Goal: Transaction & Acquisition: Obtain resource

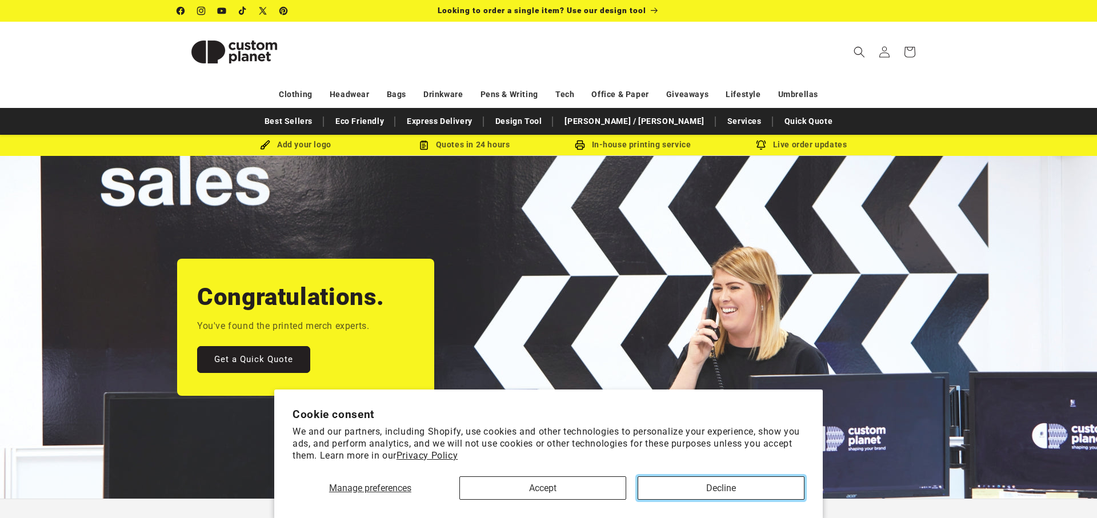
click at [709, 487] on button "Decline" at bounding box center [720, 487] width 167 height 23
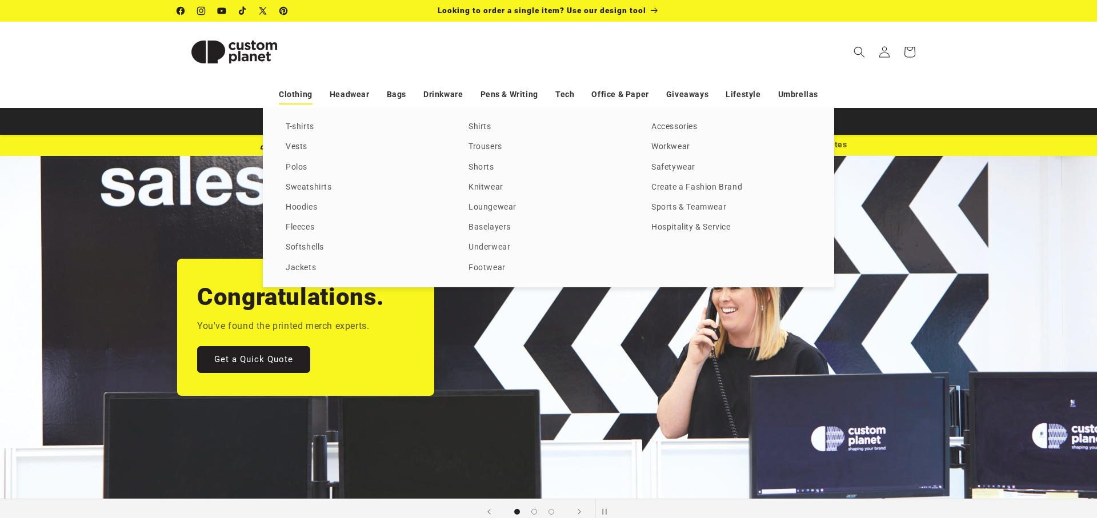
click at [304, 94] on link "Clothing" at bounding box center [296, 95] width 34 height 20
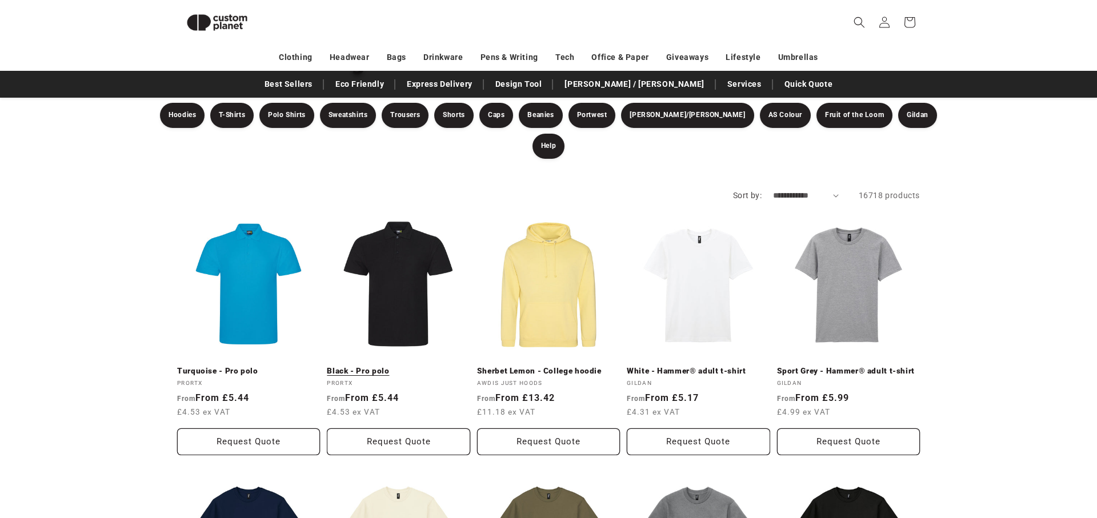
scroll to position [109, 0]
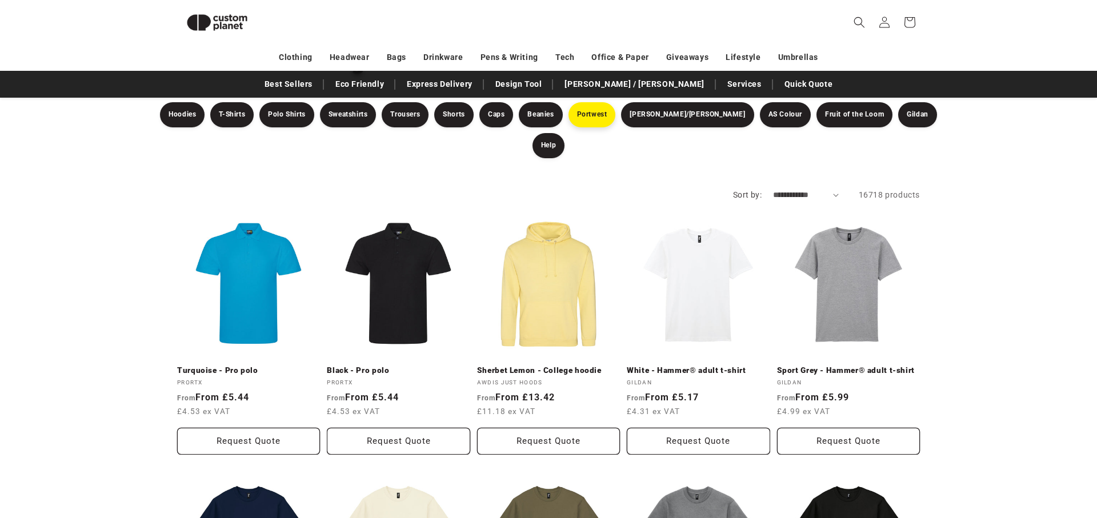
click at [611, 115] on link "Portwest" at bounding box center [591, 114] width 47 height 25
click at [816, 113] on link "Fruit of the Loom" at bounding box center [854, 114] width 76 height 25
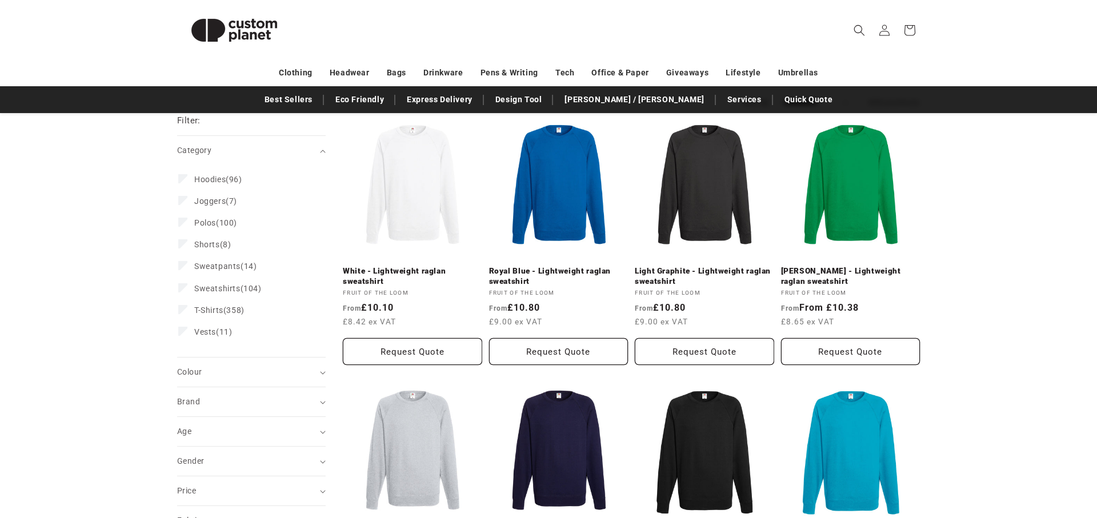
scroll to position [134, 0]
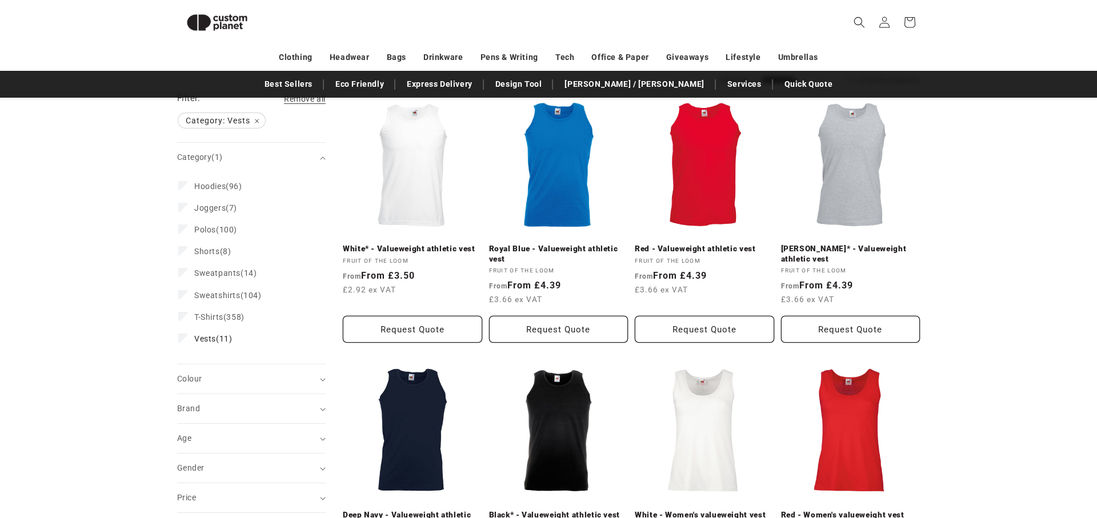
scroll to position [136, 0]
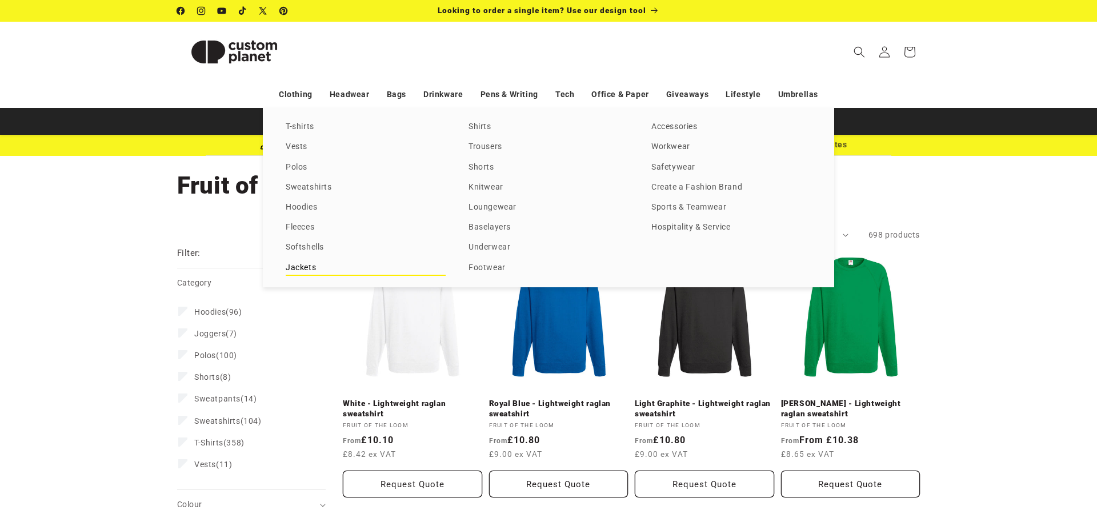
click at [304, 268] on link "Jackets" at bounding box center [366, 267] width 160 height 15
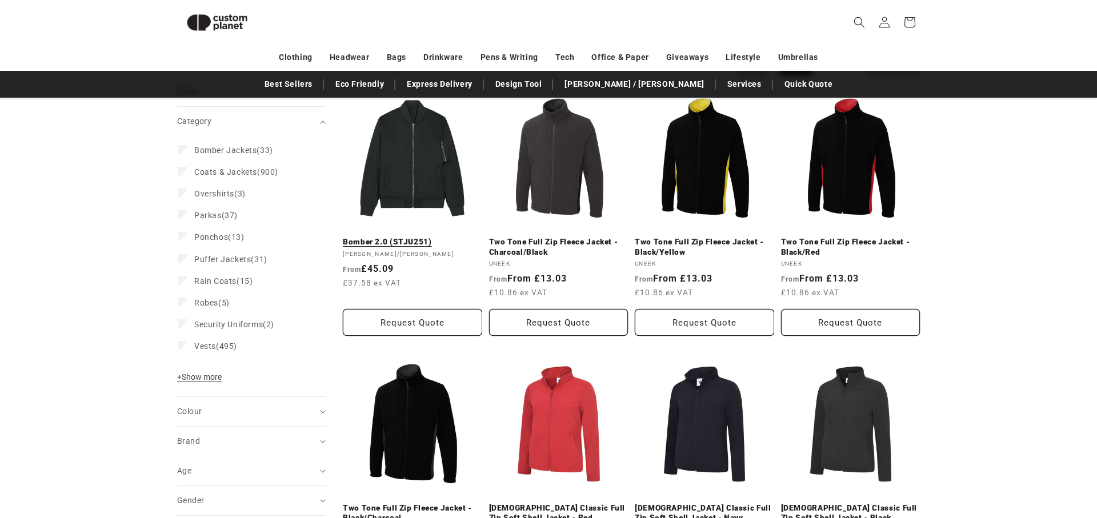
scroll to position [144, 0]
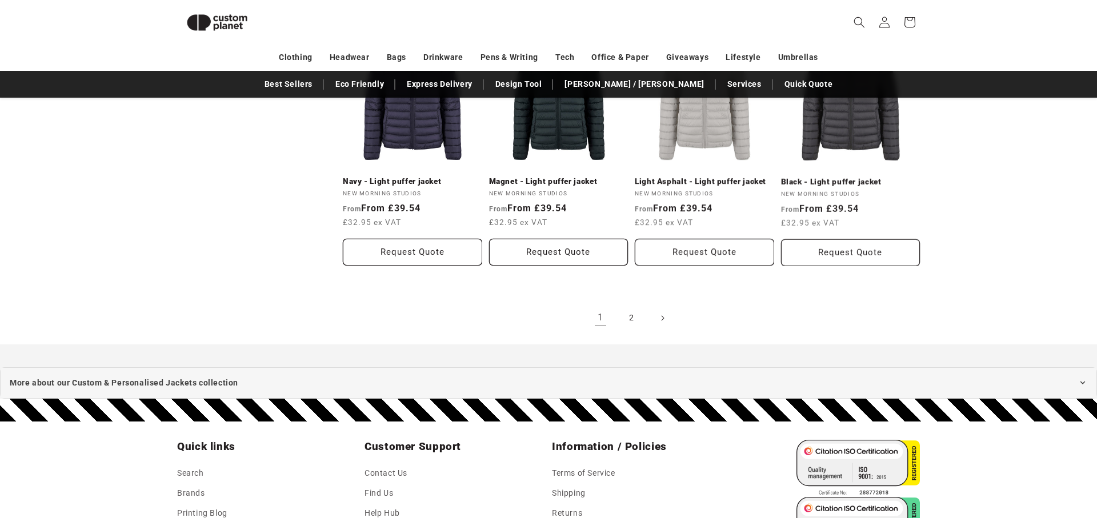
scroll to position [1254, 0]
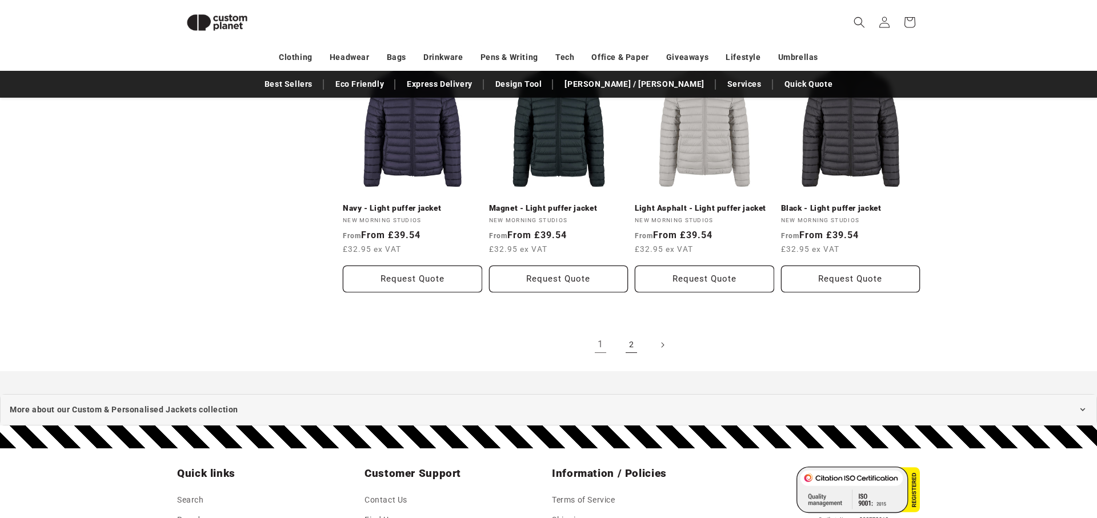
click at [631, 336] on link "2" at bounding box center [631, 344] width 25 height 25
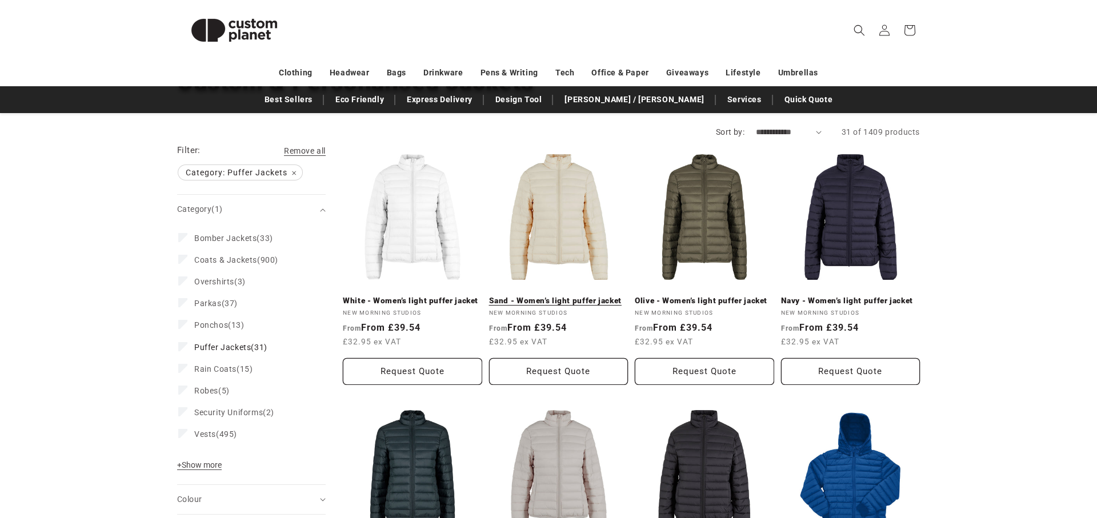
scroll to position [105, 0]
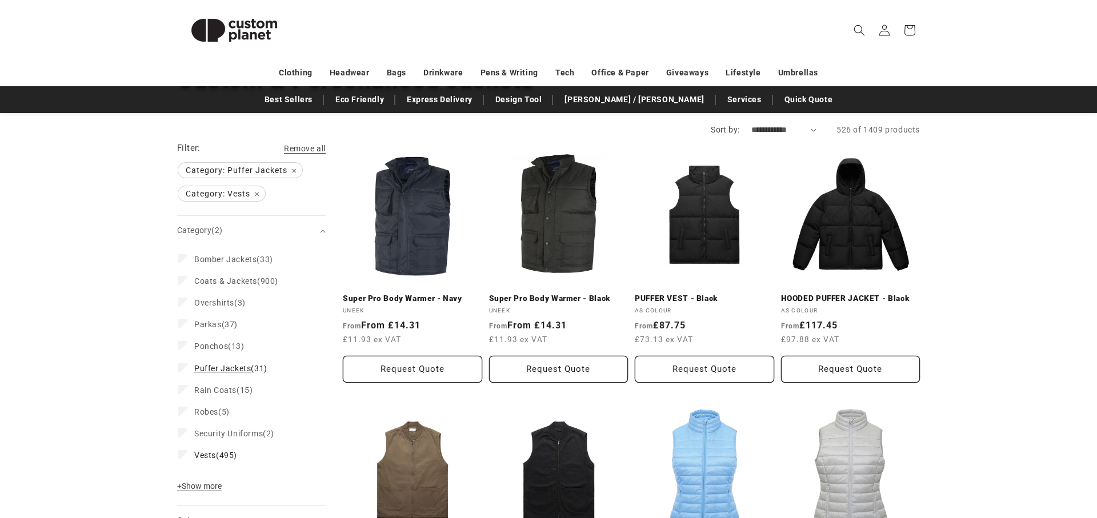
click at [183, 368] on icon at bounding box center [183, 368] width 6 height 4
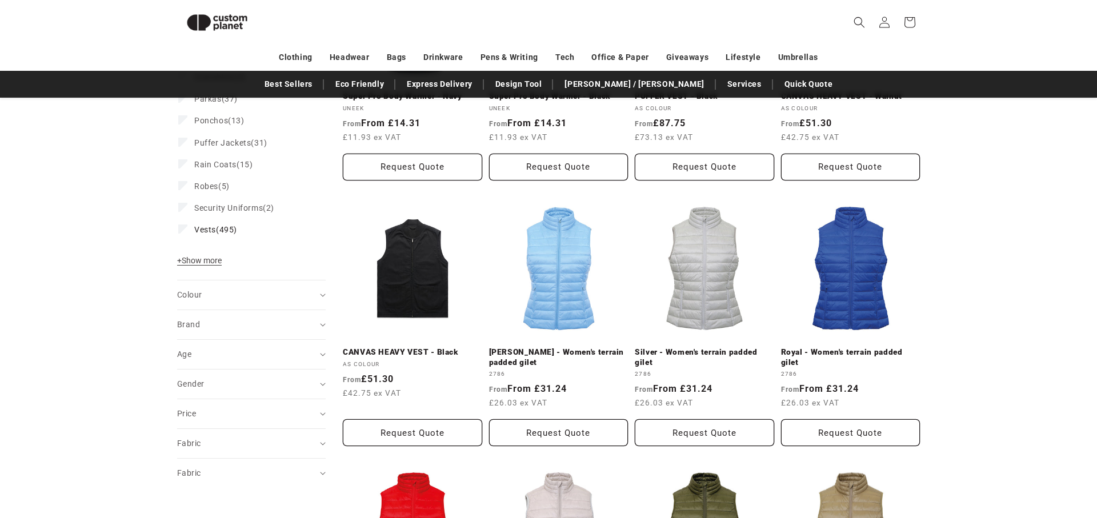
scroll to position [298, 0]
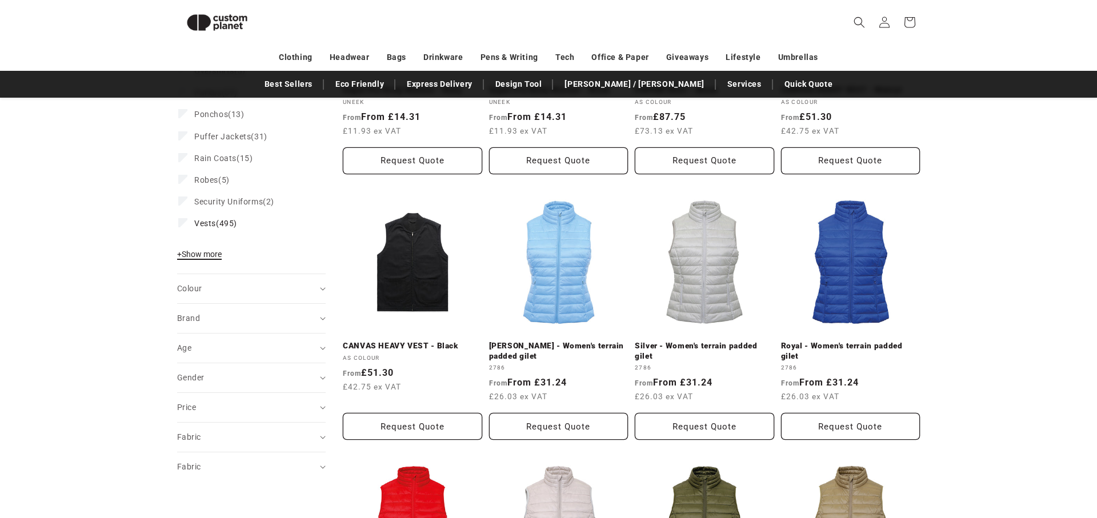
click at [203, 251] on span "+ Show more" at bounding box center [199, 254] width 45 height 9
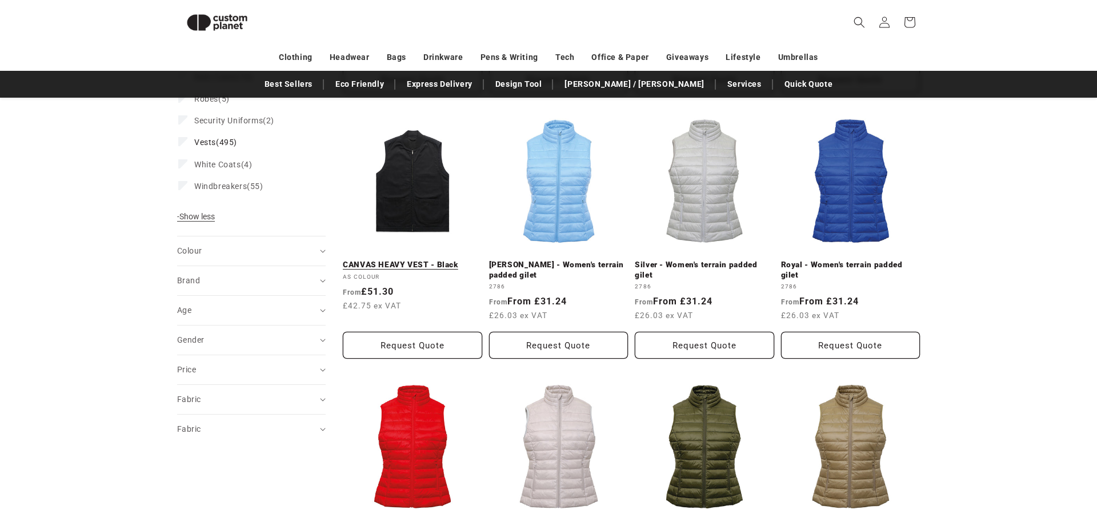
scroll to position [382, 0]
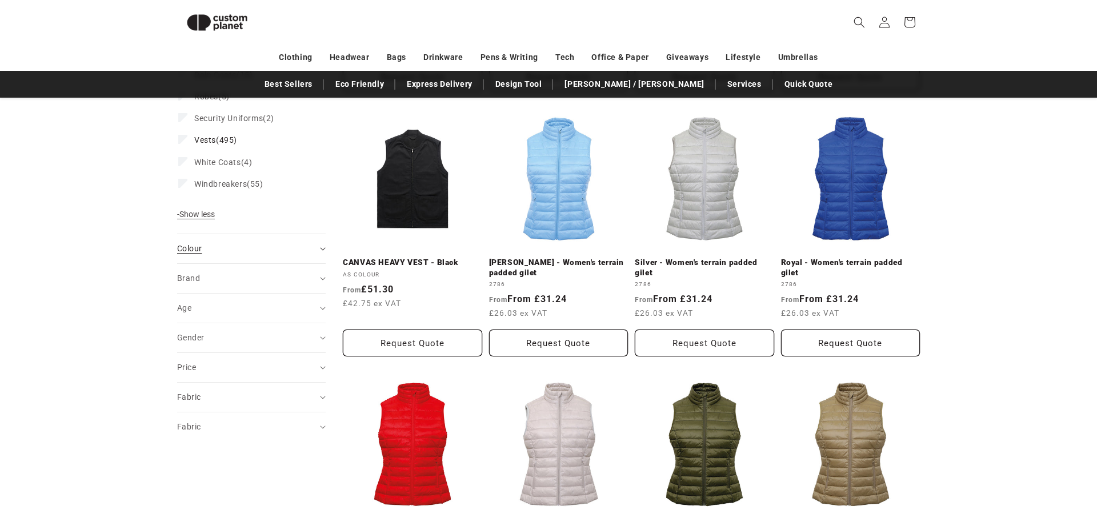
click at [323, 244] on summary "Colour (0)" at bounding box center [251, 248] width 148 height 29
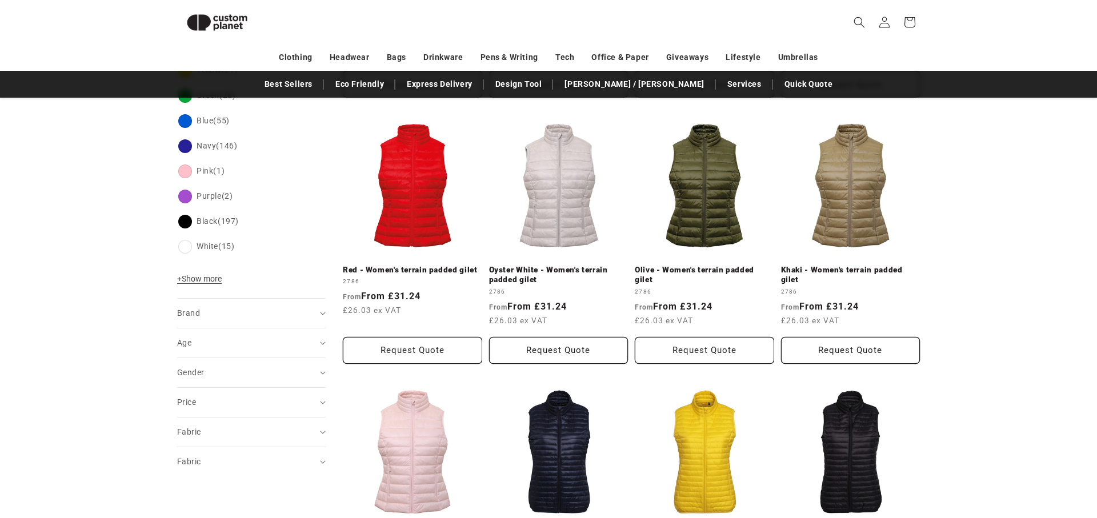
scroll to position [661, 0]
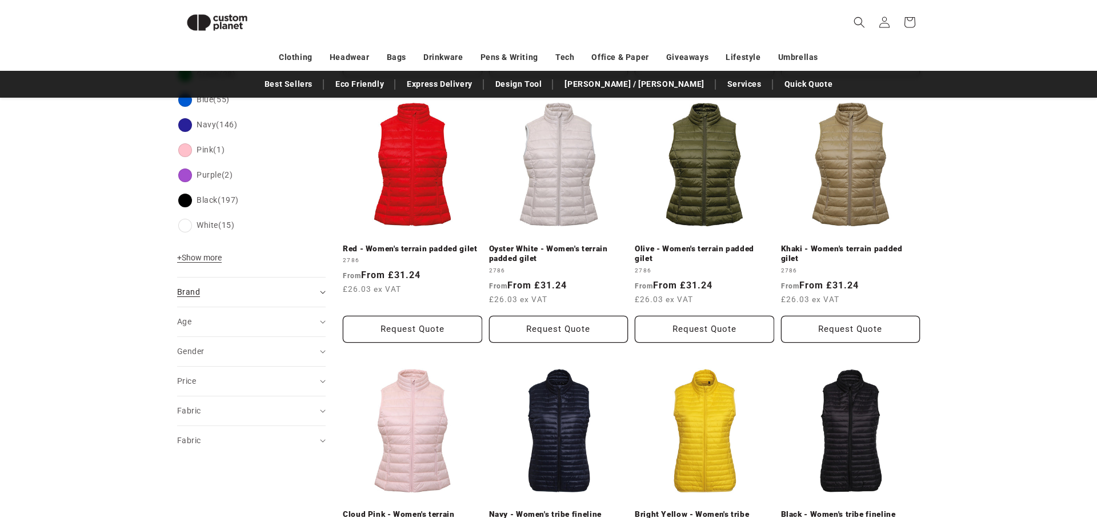
click at [295, 281] on summary "Brand (0)" at bounding box center [251, 292] width 148 height 29
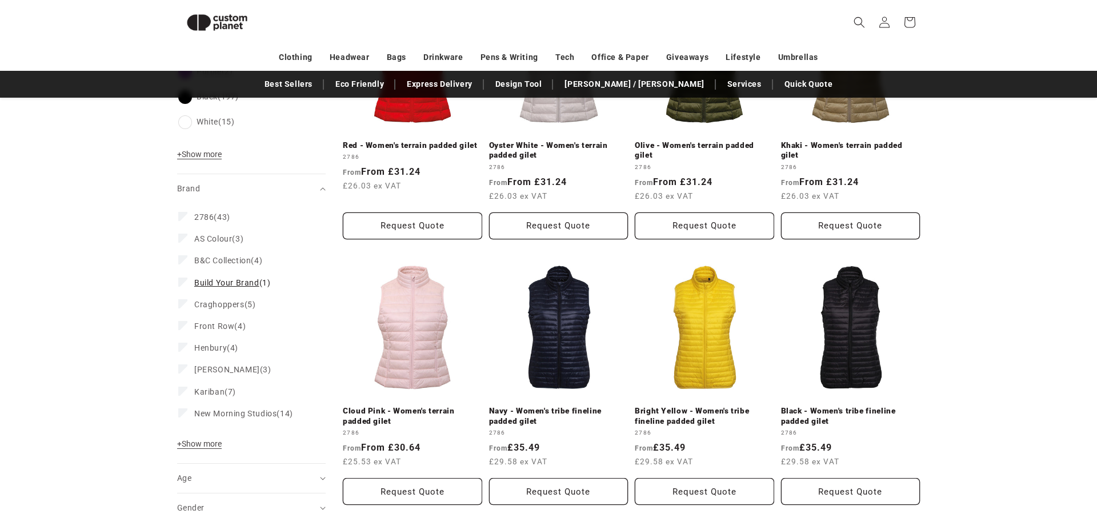
scroll to position [768, 0]
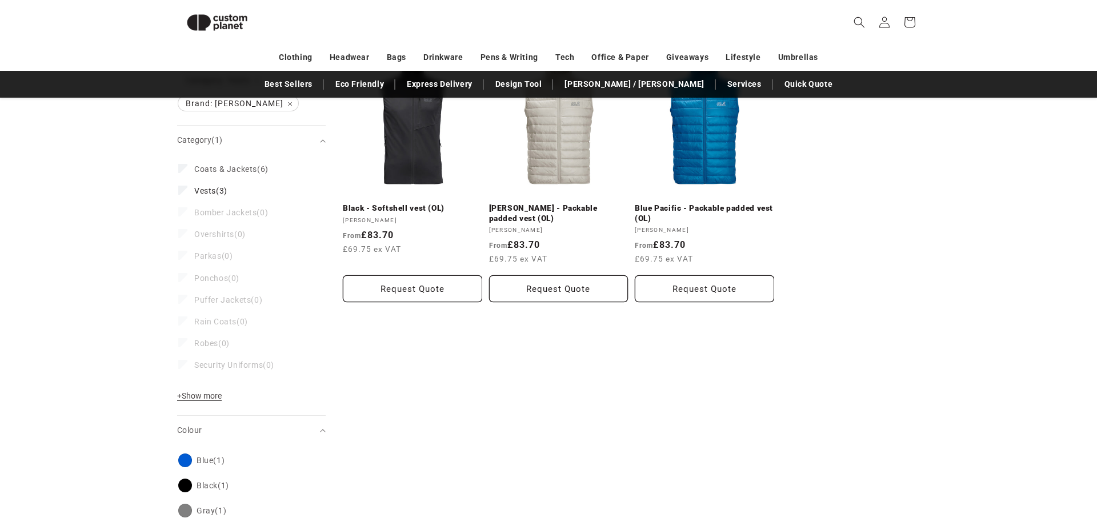
scroll to position [171, 0]
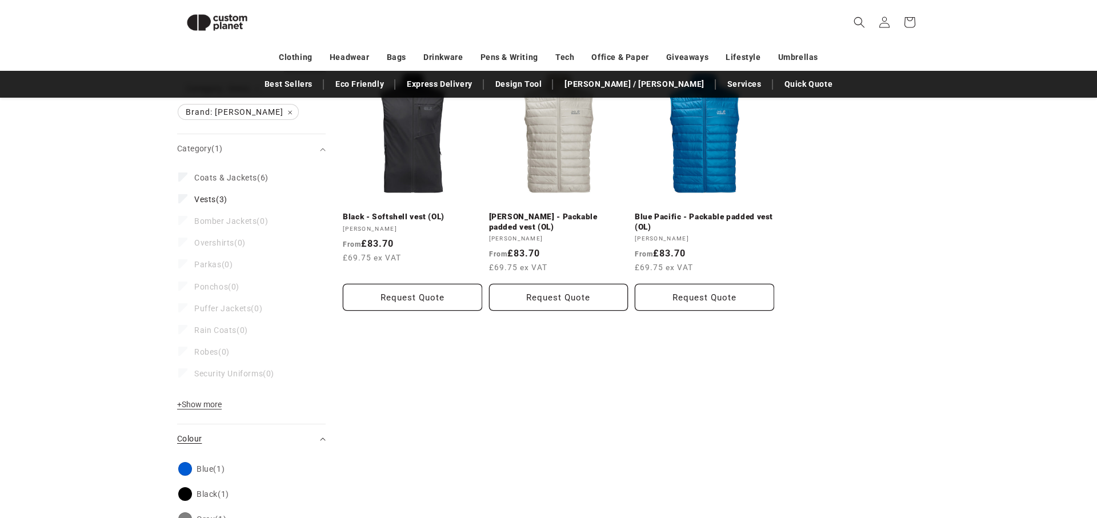
click at [322, 438] on icon "Colour (0 selected)" at bounding box center [323, 438] width 6 height 3
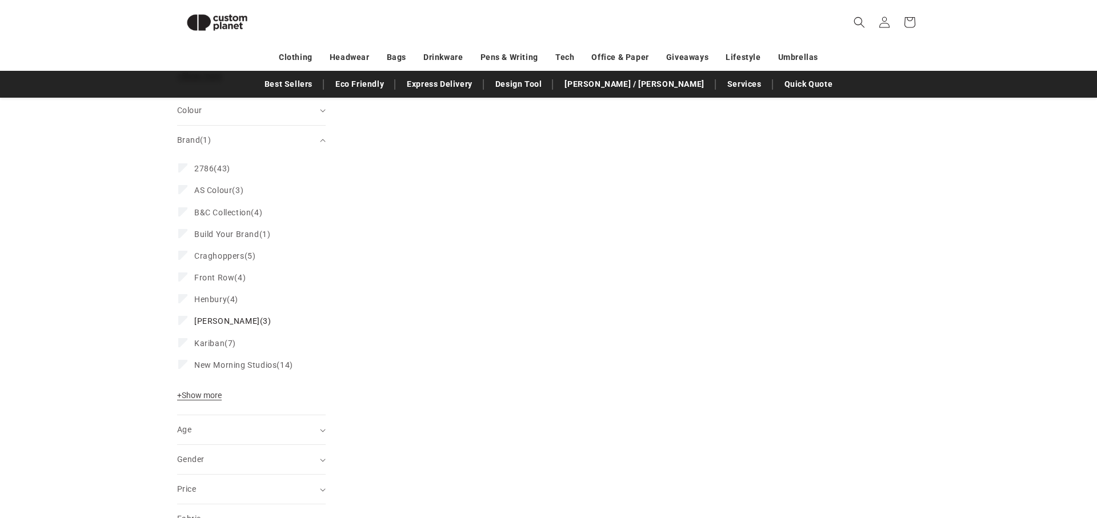
scroll to position [498, 0]
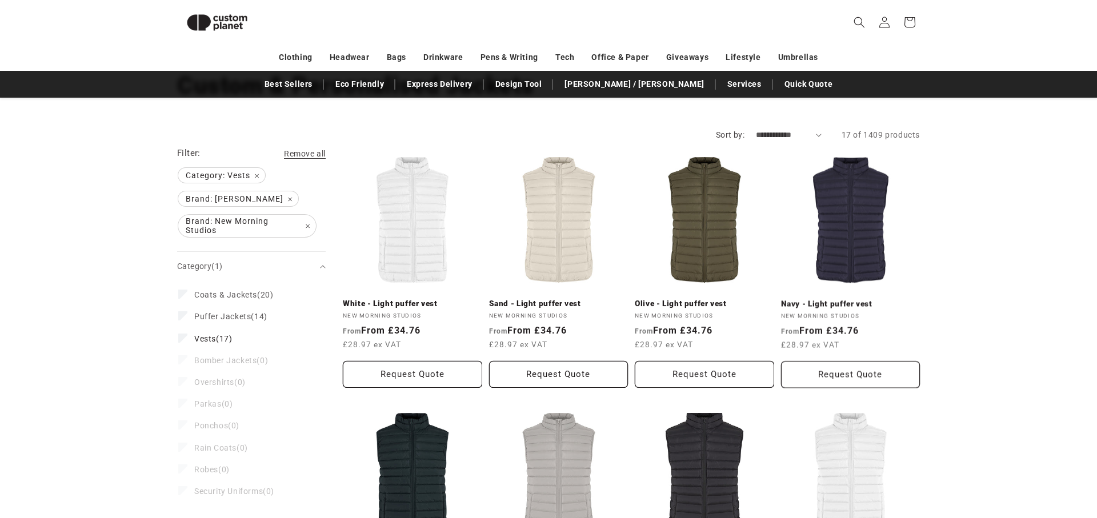
scroll to position [81, 0]
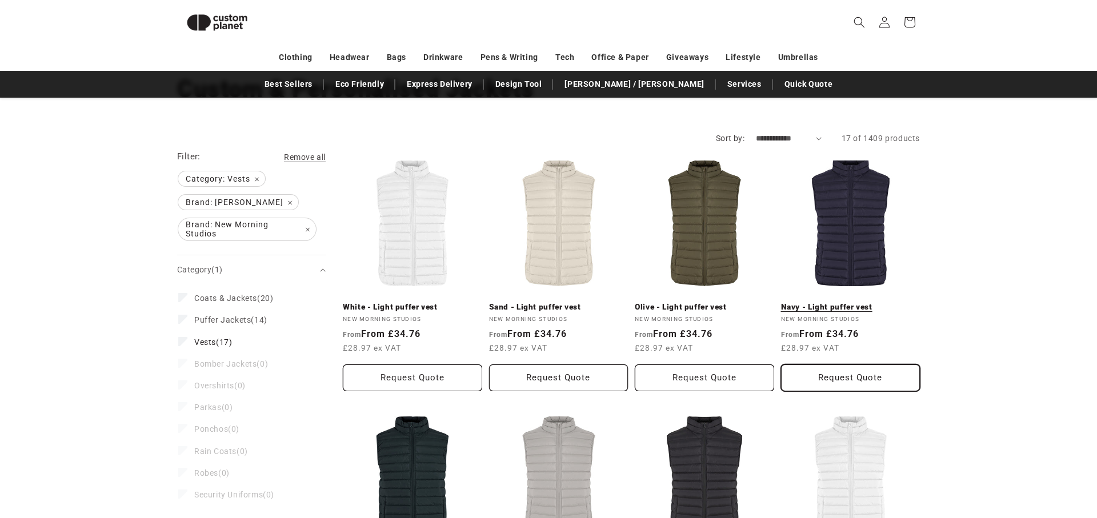
click at [852, 373] on button "Request Quote" at bounding box center [850, 377] width 139 height 27
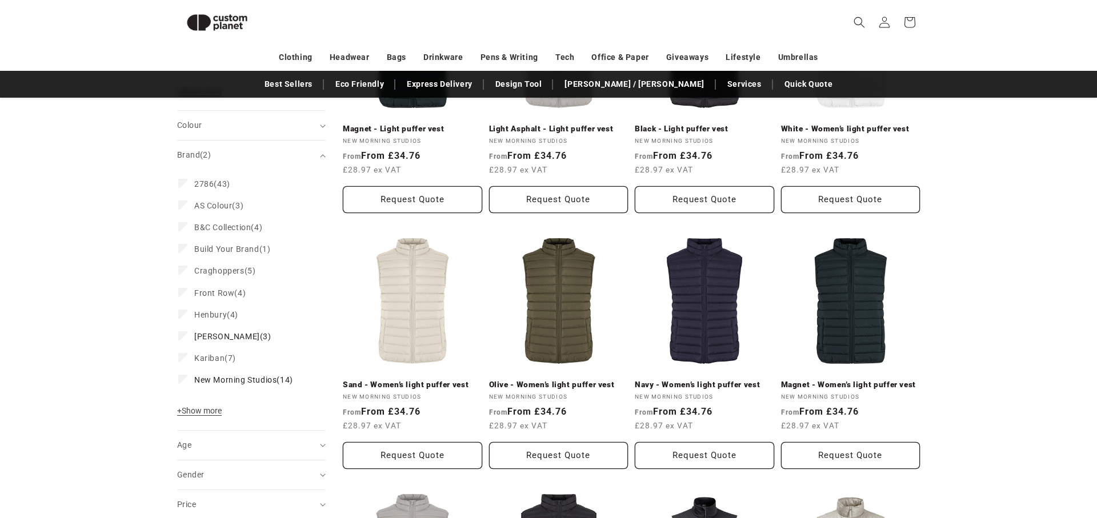
scroll to position [516, 0]
click at [697, 379] on link "Navy - Women’s light puffer vest" at bounding box center [704, 384] width 139 height 10
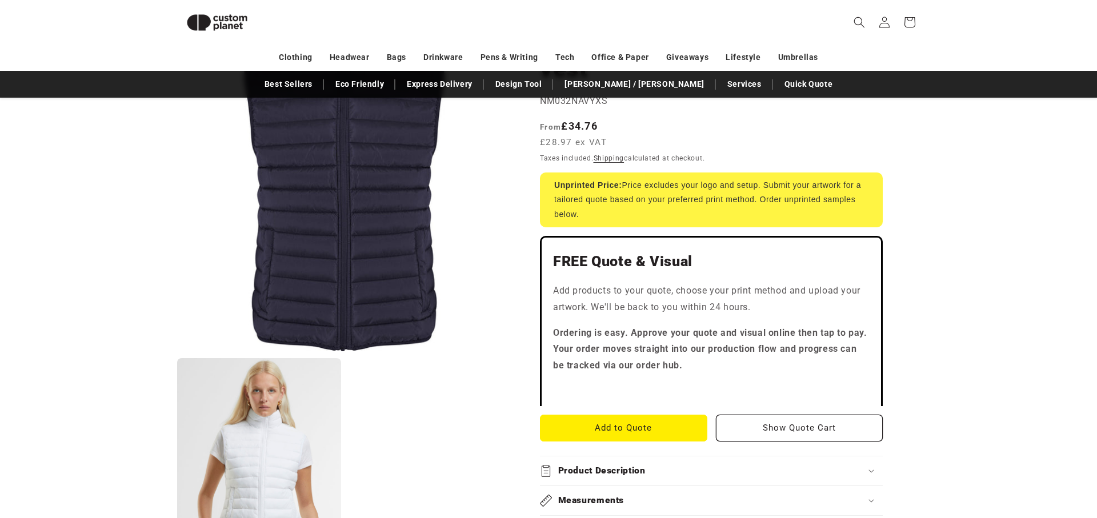
scroll to position [179, 0]
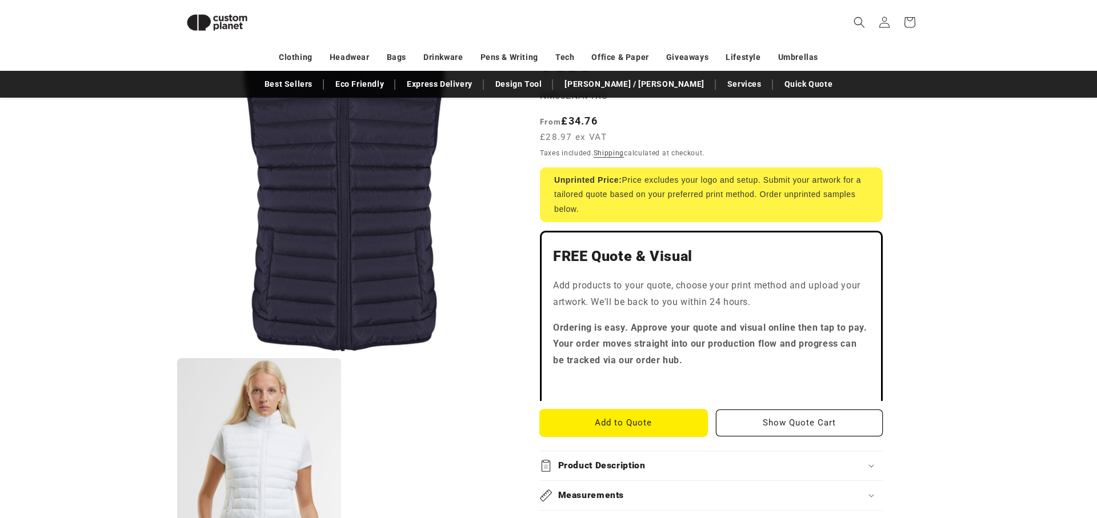
click at [621, 423] on button "Add to Quote" at bounding box center [623, 423] width 167 height 27
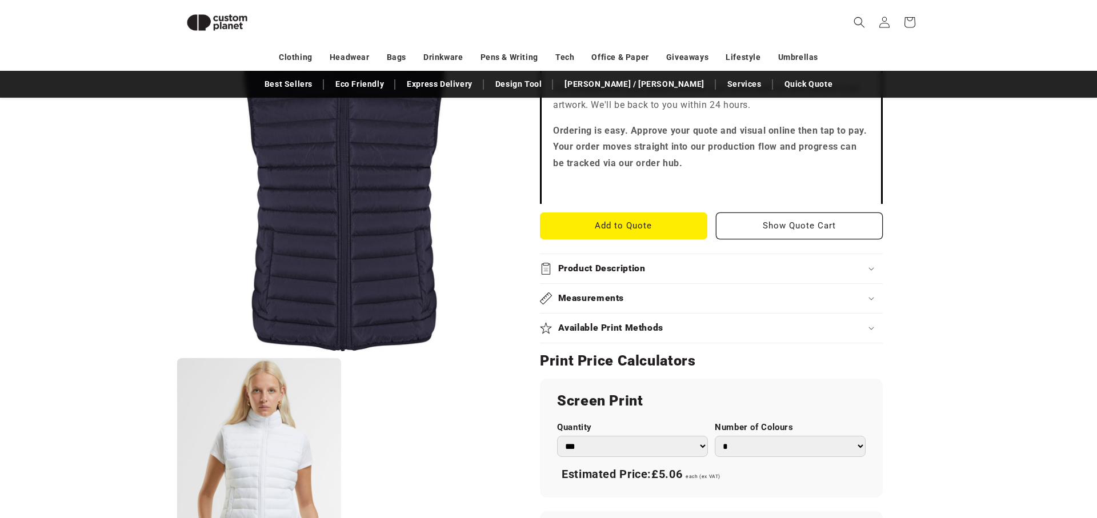
scroll to position [390, 0]
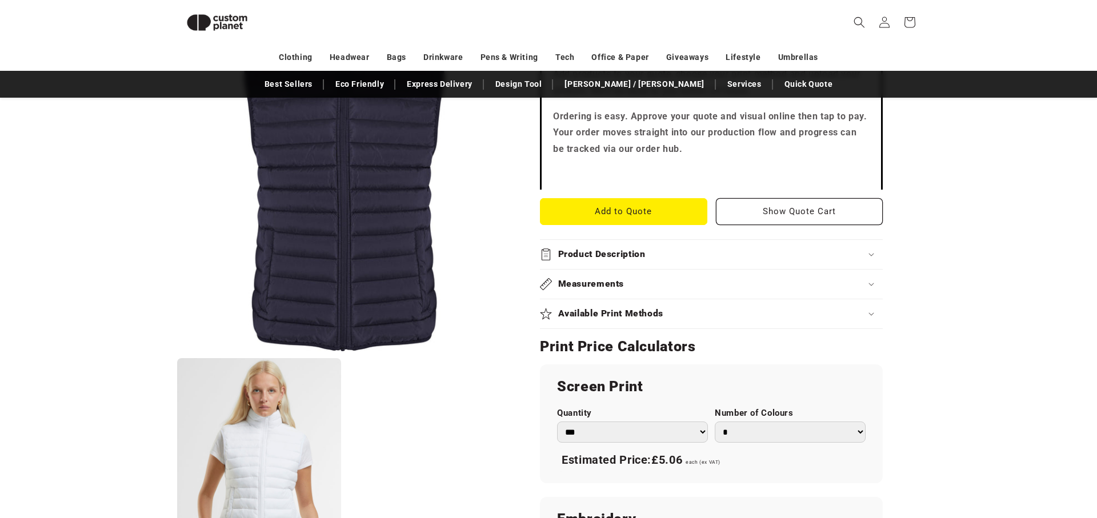
click at [703, 261] on summary "Product Description" at bounding box center [711, 254] width 343 height 29
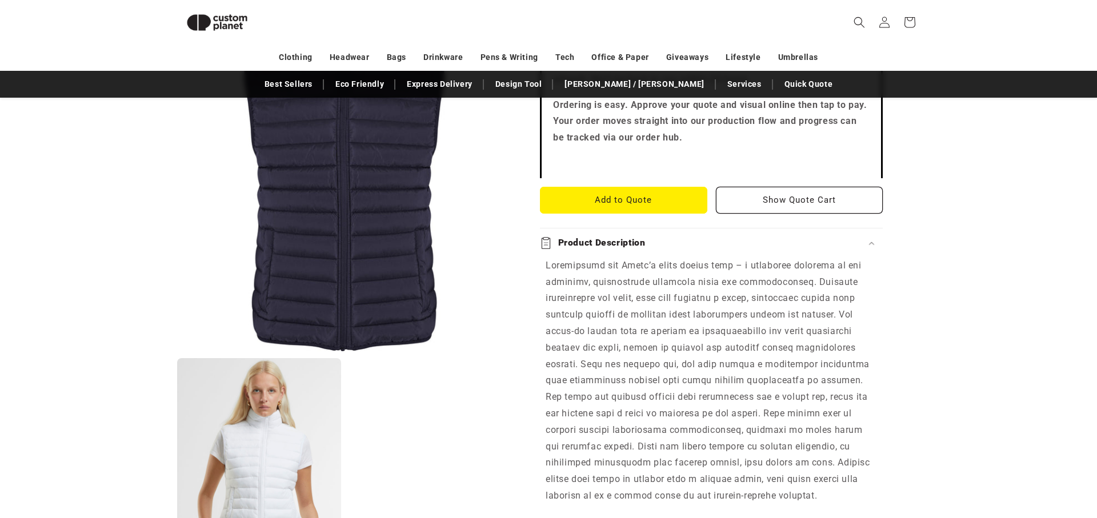
scroll to position [403, 0]
click at [698, 241] on div "Product Description" at bounding box center [711, 241] width 343 height 12
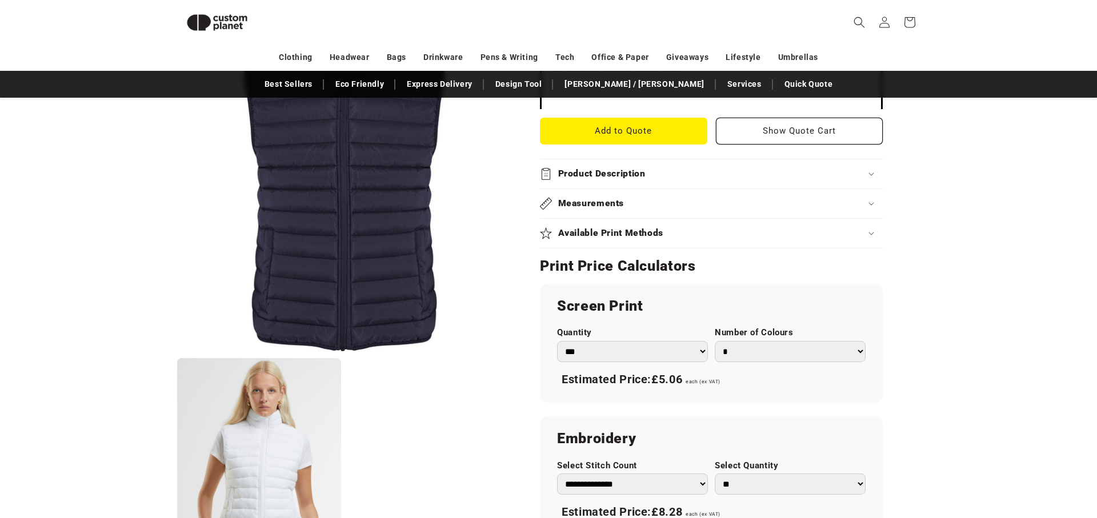
scroll to position [473, 0]
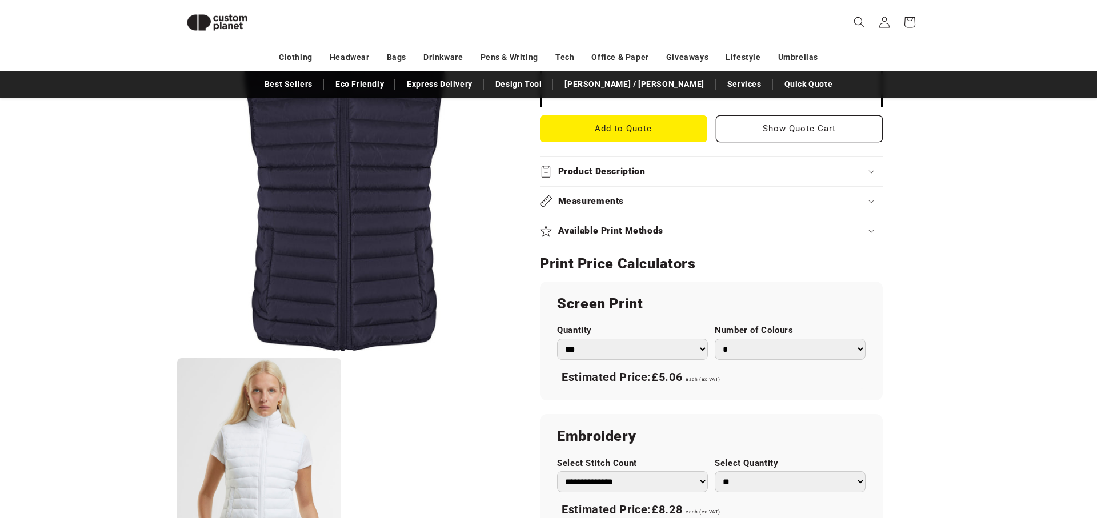
click at [701, 203] on div "Measurements" at bounding box center [711, 201] width 343 height 12
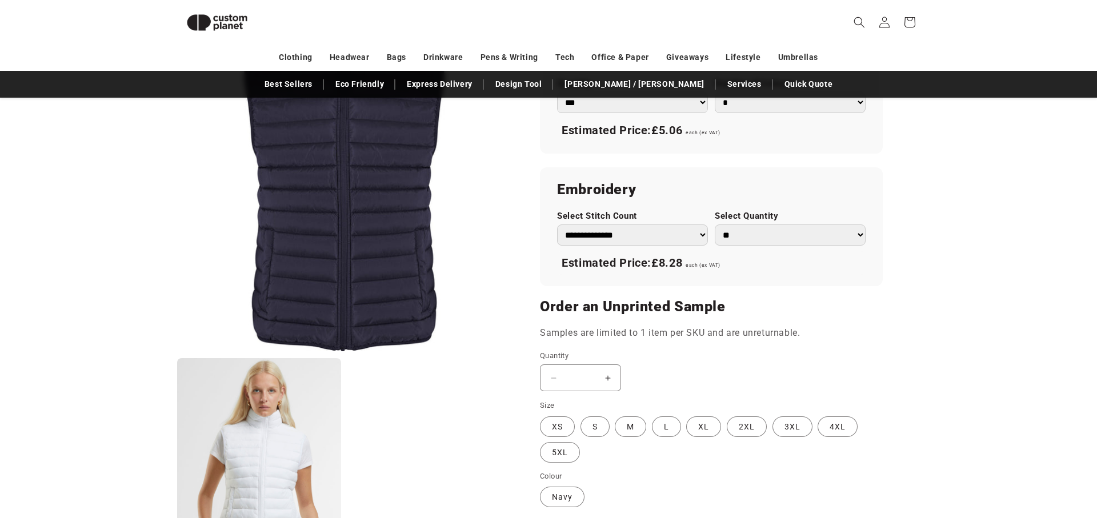
scroll to position [747, 0]
click at [693, 232] on select "**********" at bounding box center [632, 232] width 151 height 21
click at [785, 234] on select "** ** *** *** *** **** **** ****" at bounding box center [790, 232] width 151 height 21
click at [834, 230] on select "** ** *** *** *** **** **** ****" at bounding box center [790, 232] width 151 height 21
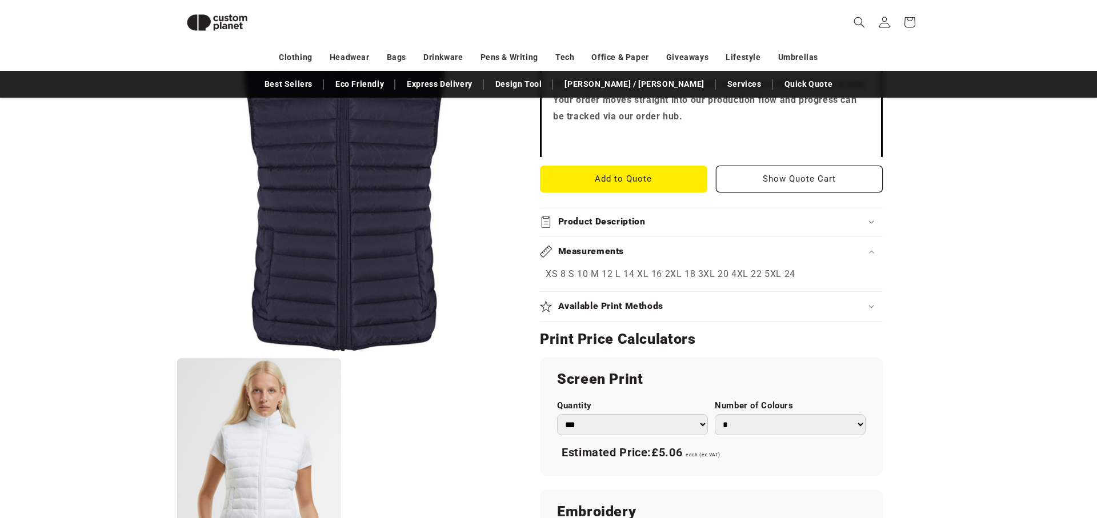
scroll to position [427, 0]
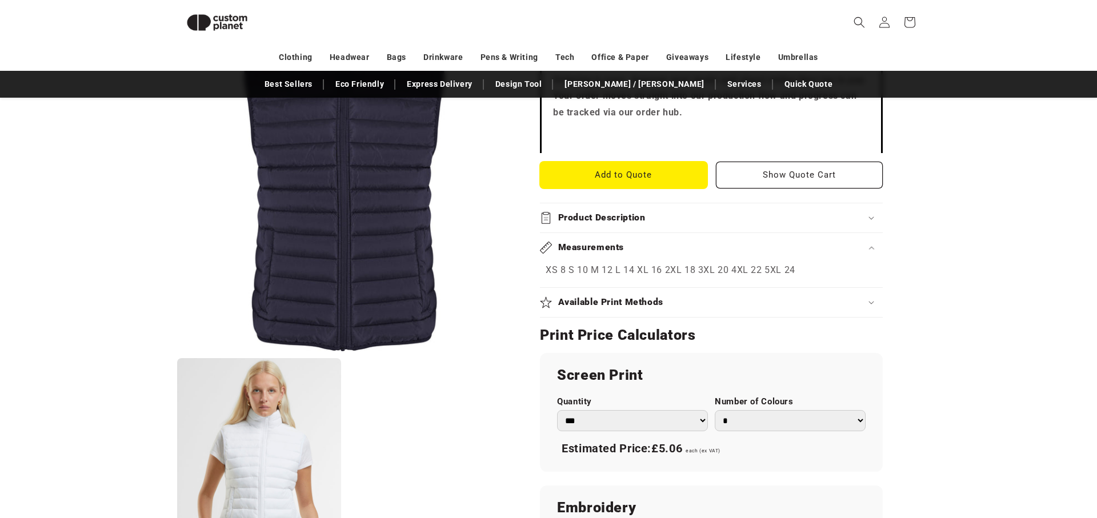
click at [631, 171] on button "Add to Quote" at bounding box center [623, 175] width 167 height 27
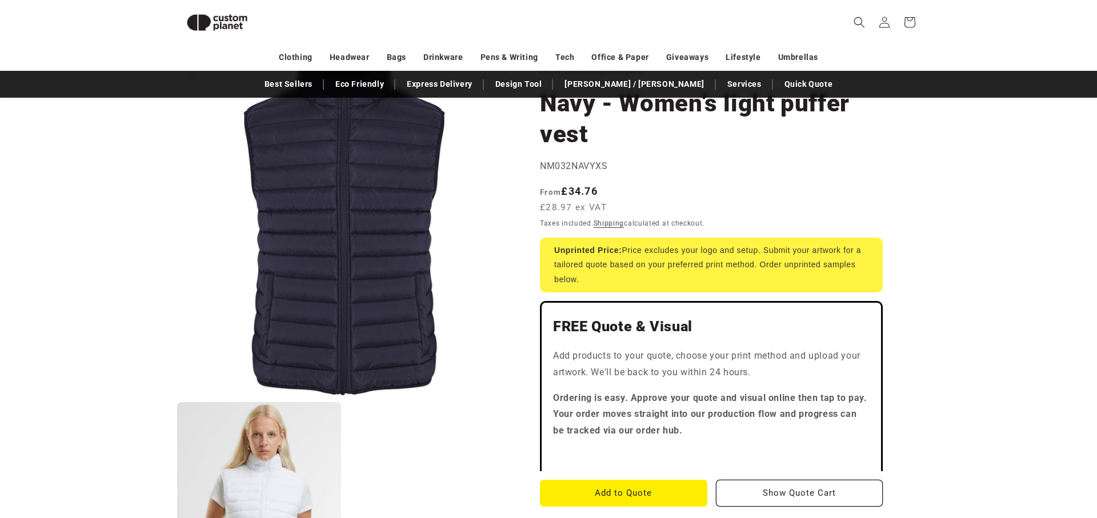
scroll to position [0, 0]
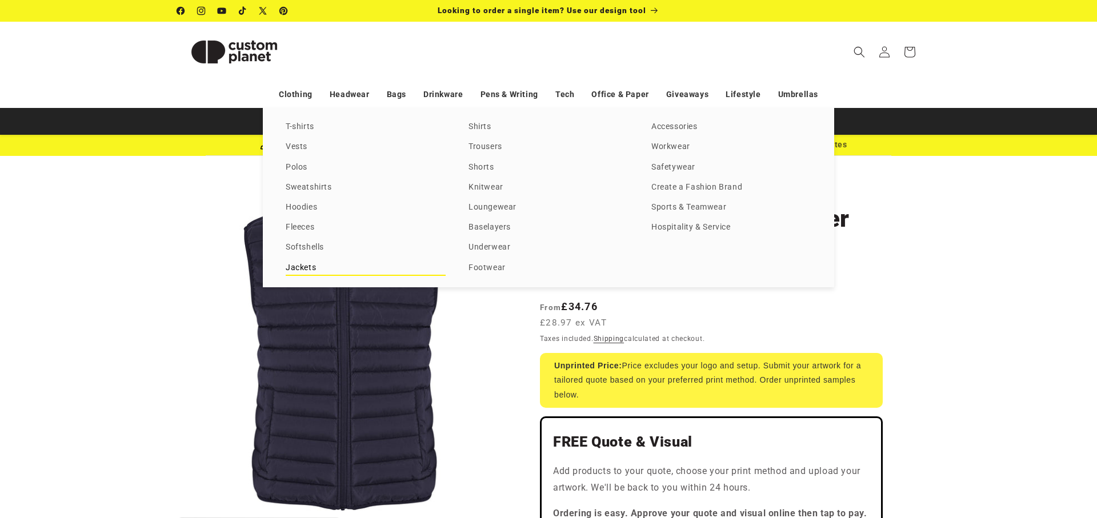
click at [305, 267] on link "Jackets" at bounding box center [366, 267] width 160 height 15
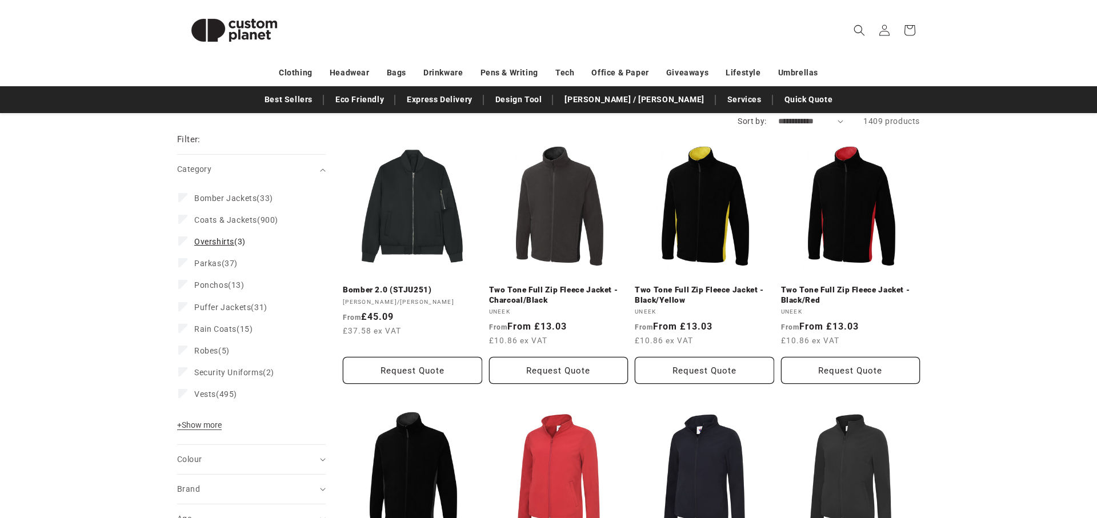
scroll to position [114, 0]
click at [200, 428] on span "+ Show more" at bounding box center [199, 424] width 45 height 9
click at [199, 395] on span "Vests" at bounding box center [205, 393] width 22 height 9
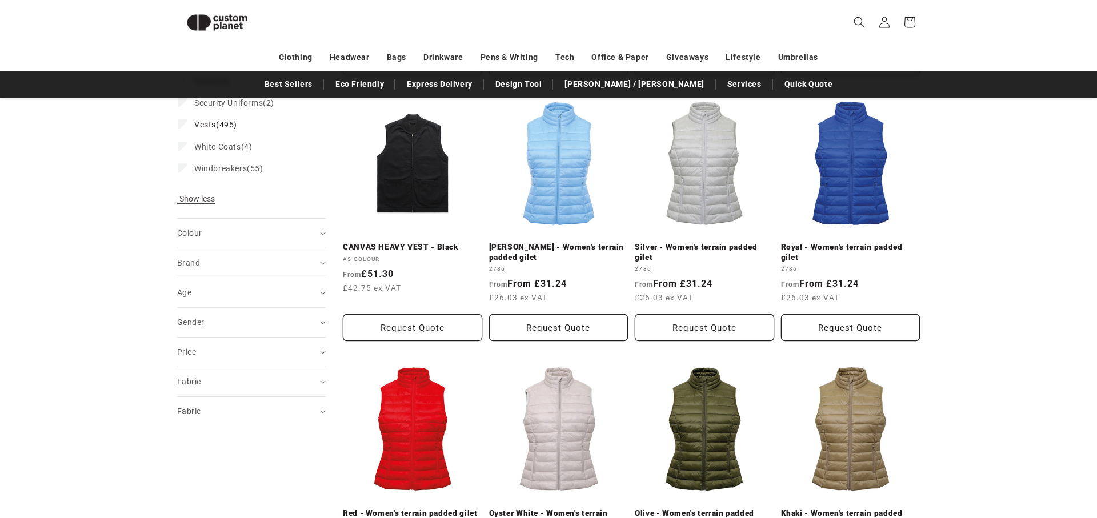
scroll to position [395, 0]
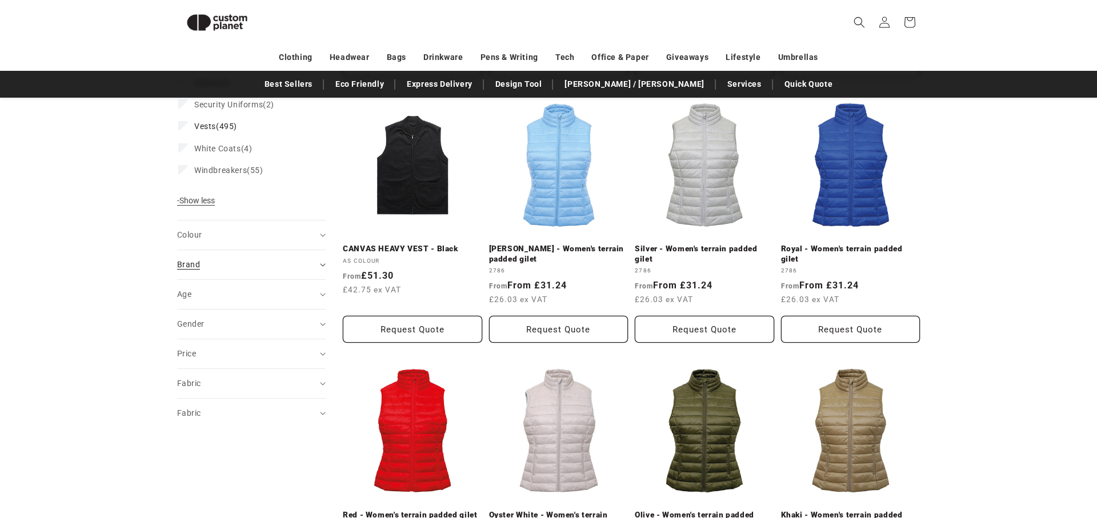
click at [312, 264] on div "Brand (0)" at bounding box center [246, 265] width 139 height 12
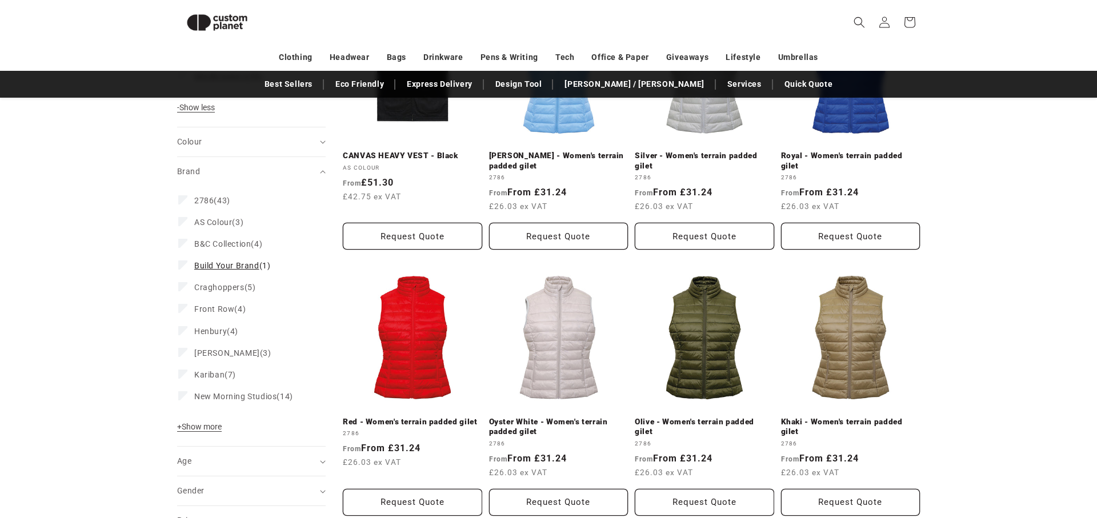
scroll to position [489, 0]
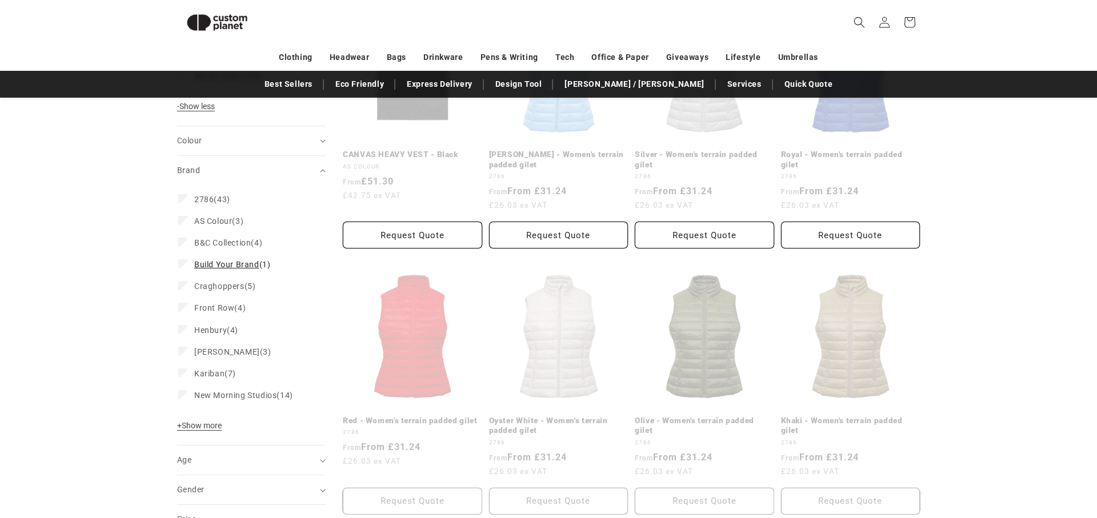
scroll to position [513, 0]
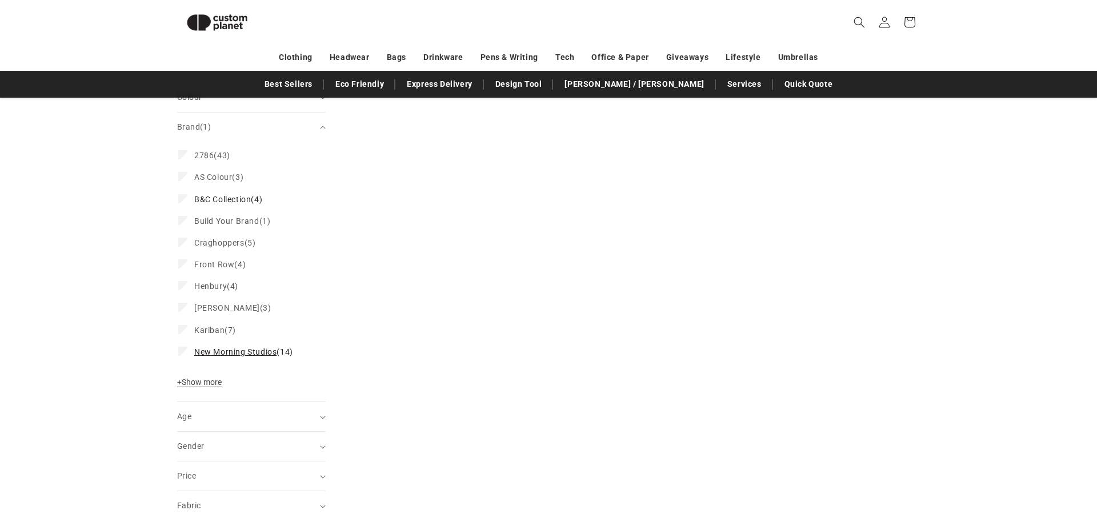
scroll to position [583, 0]
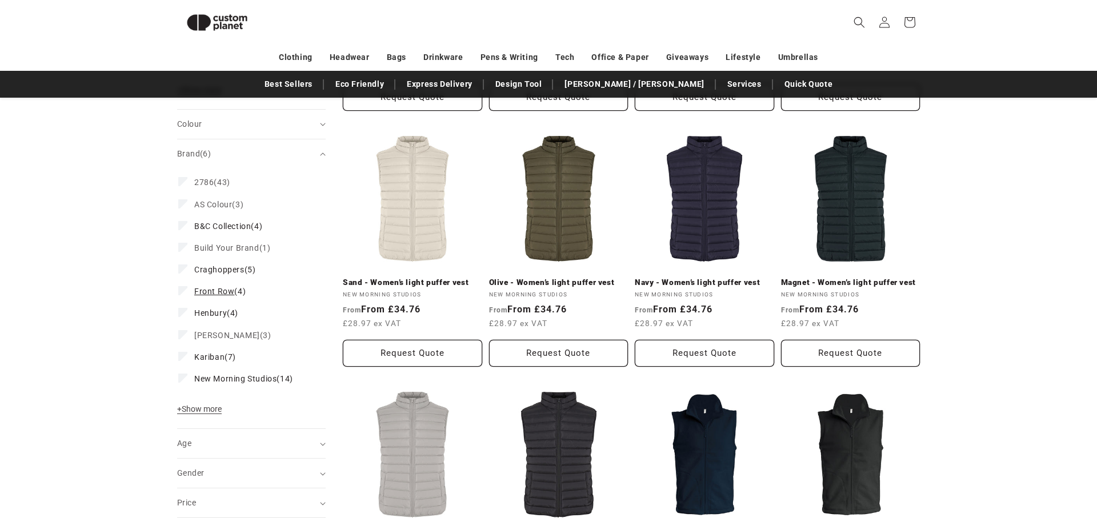
scroll to position [612, 0]
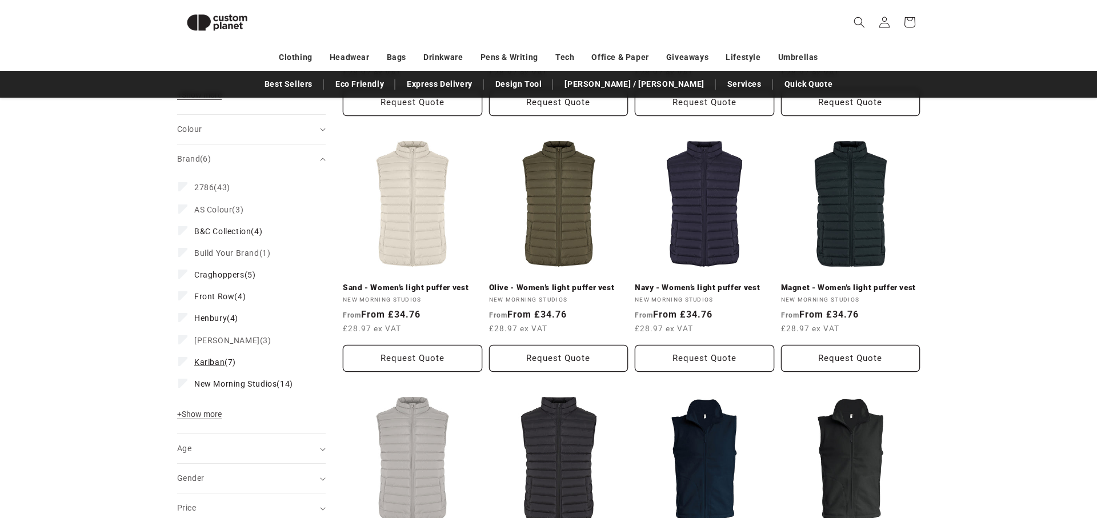
click at [182, 359] on icon at bounding box center [183, 361] width 6 height 4
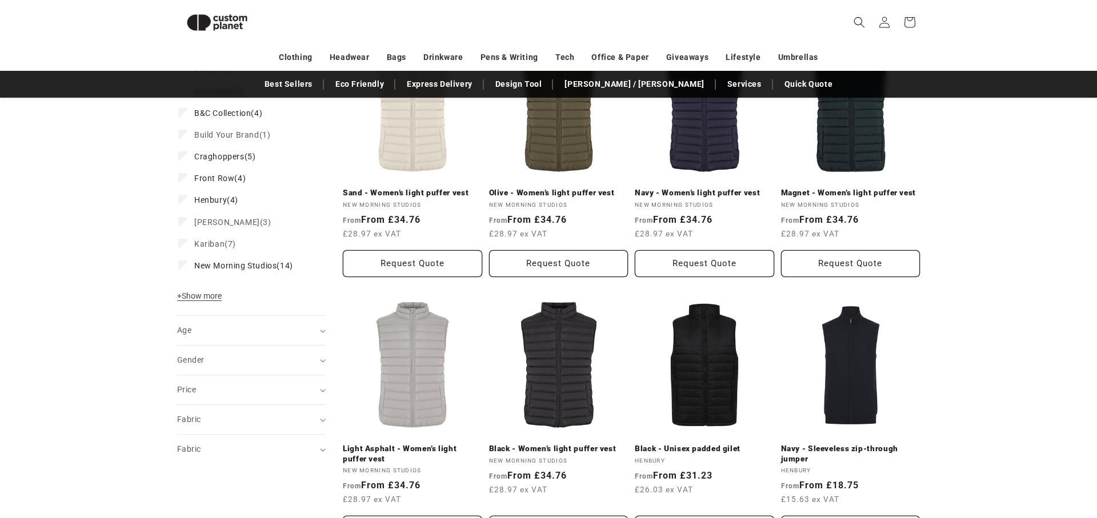
scroll to position [693, 0]
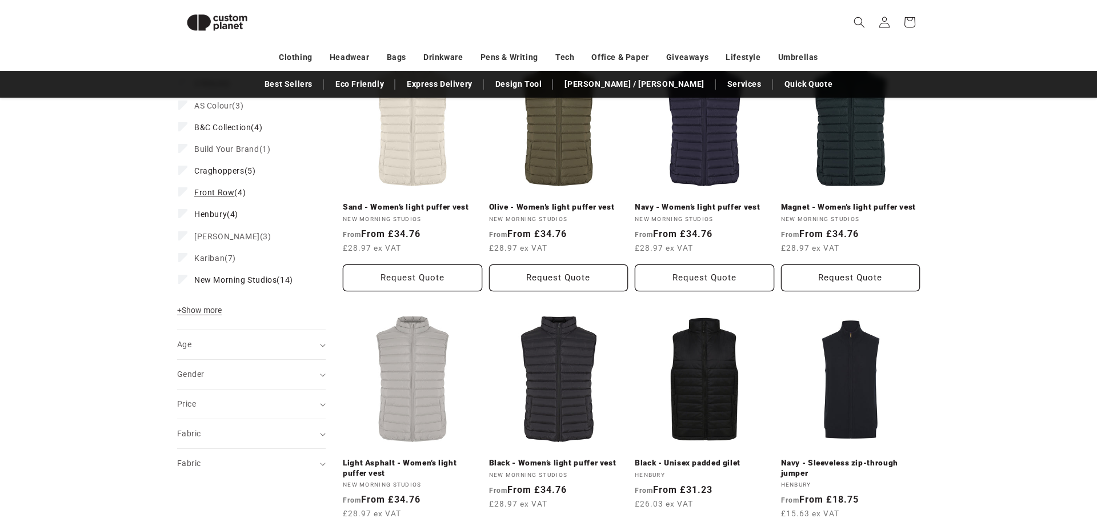
click at [182, 190] on icon at bounding box center [182, 191] width 5 height 3
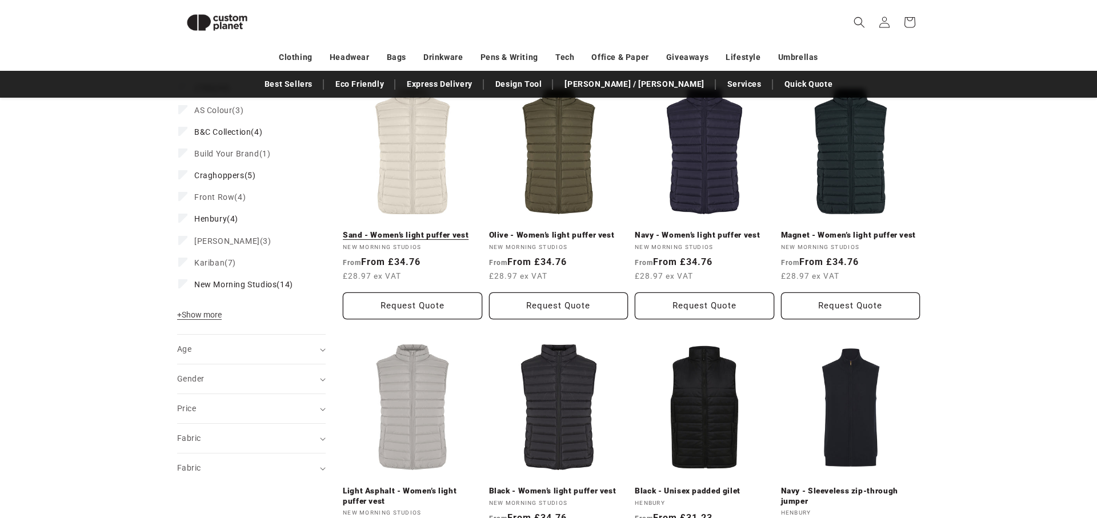
scroll to position [661, 0]
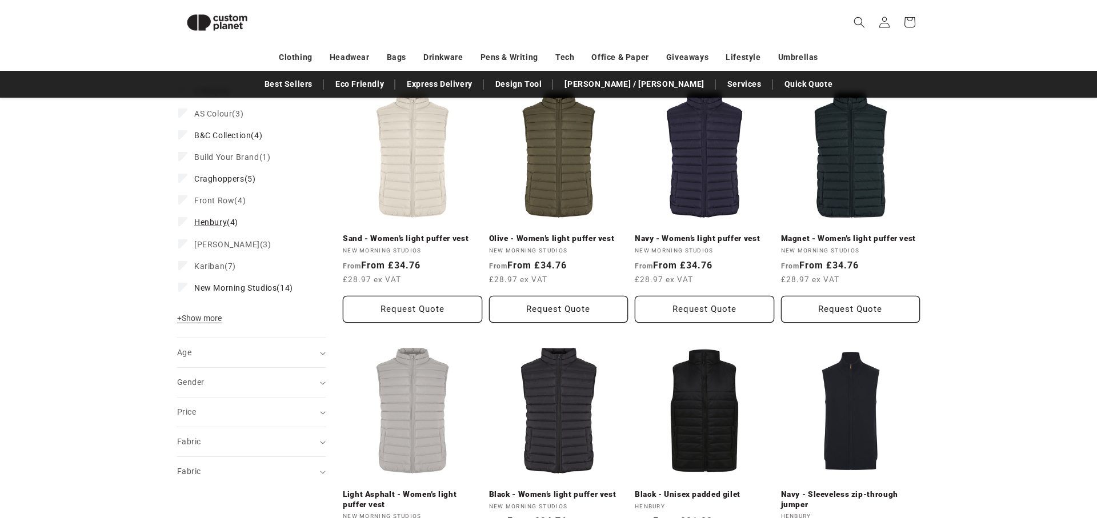
click at [182, 219] on icon at bounding box center [183, 221] width 6 height 4
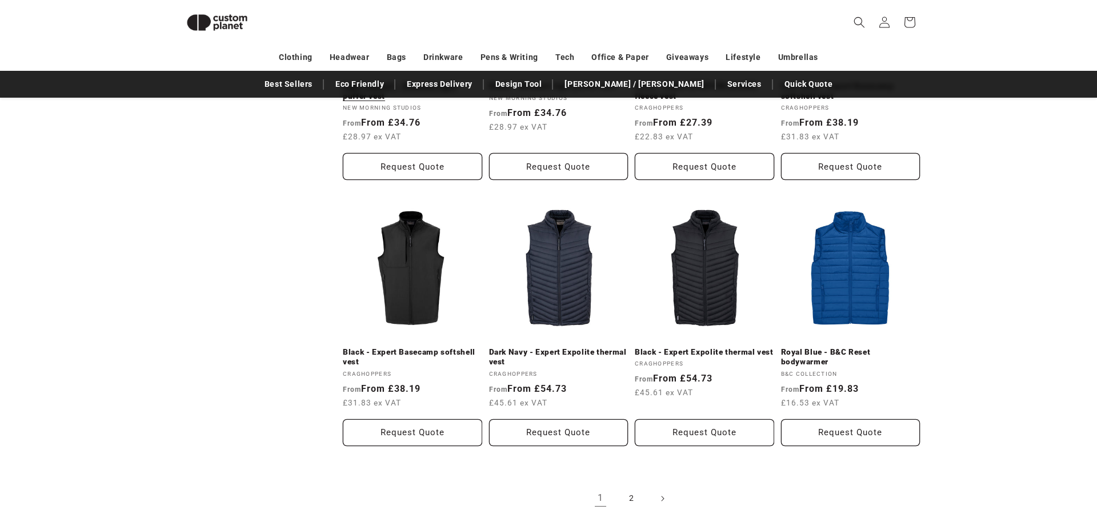
scroll to position [1072, 0]
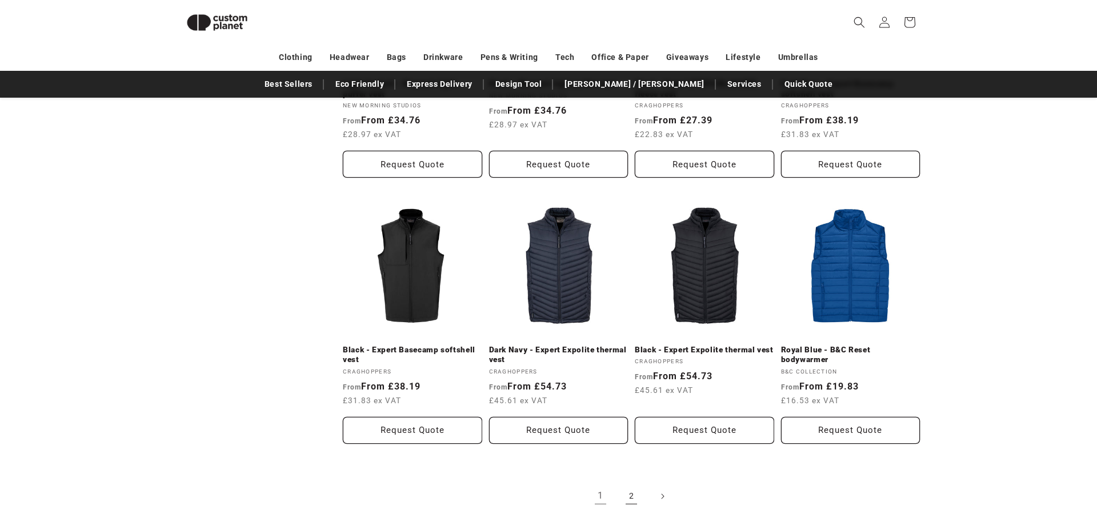
click at [632, 495] on link "2" at bounding box center [631, 496] width 25 height 25
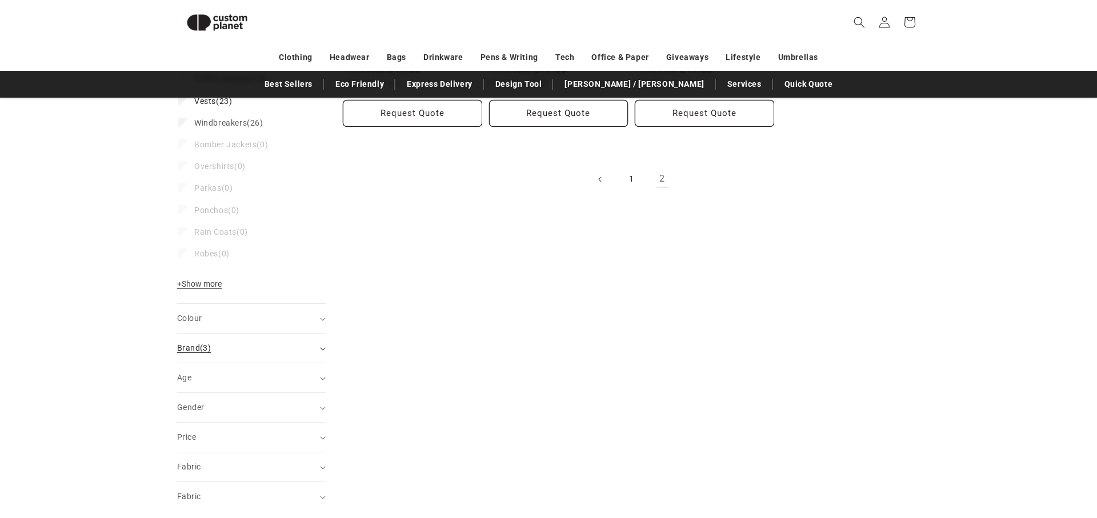
scroll to position [346, 0]
click at [242, 340] on summary "Brand (3)" at bounding box center [251, 347] width 148 height 29
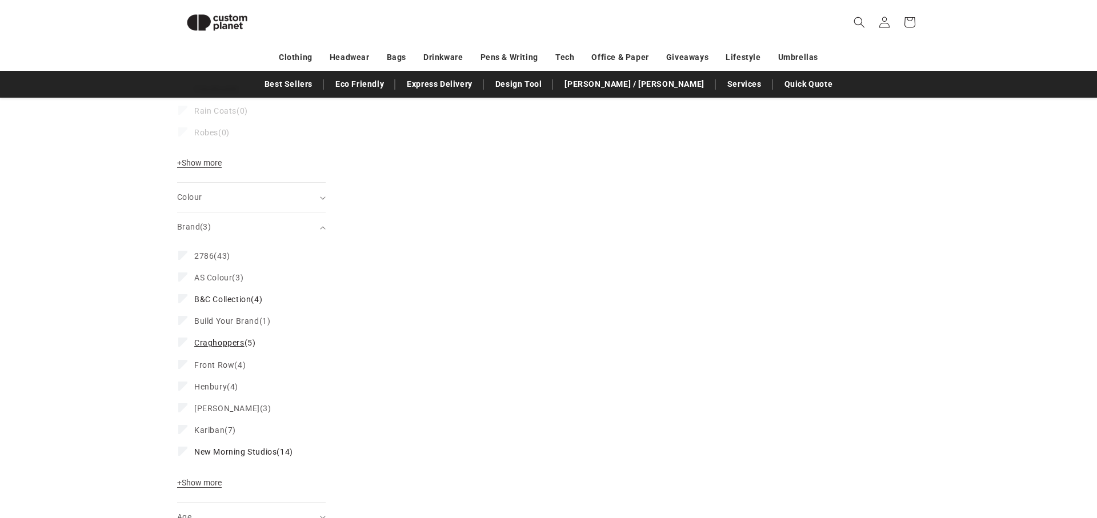
scroll to position [477, 0]
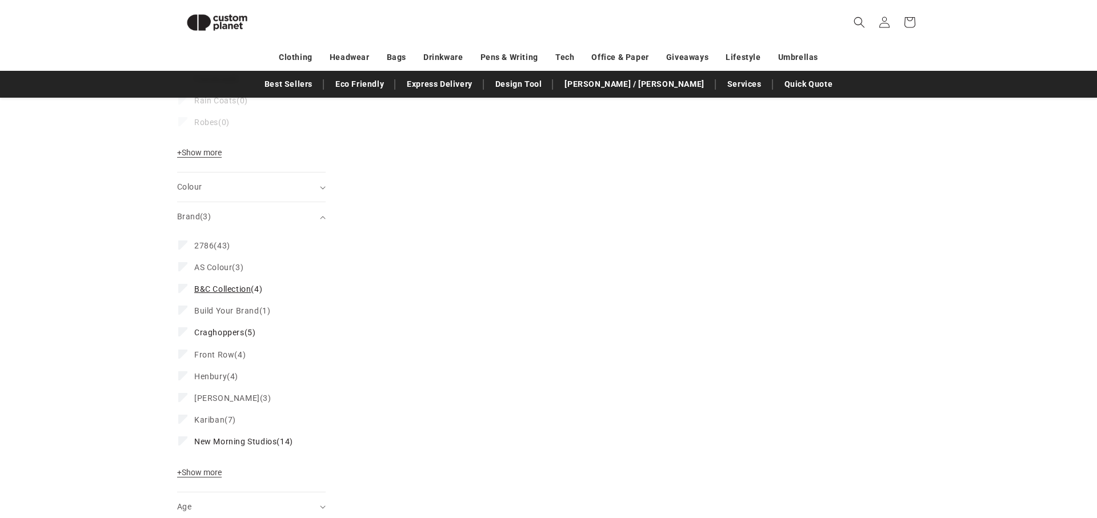
click at [183, 288] on icon at bounding box center [182, 287] width 5 height 3
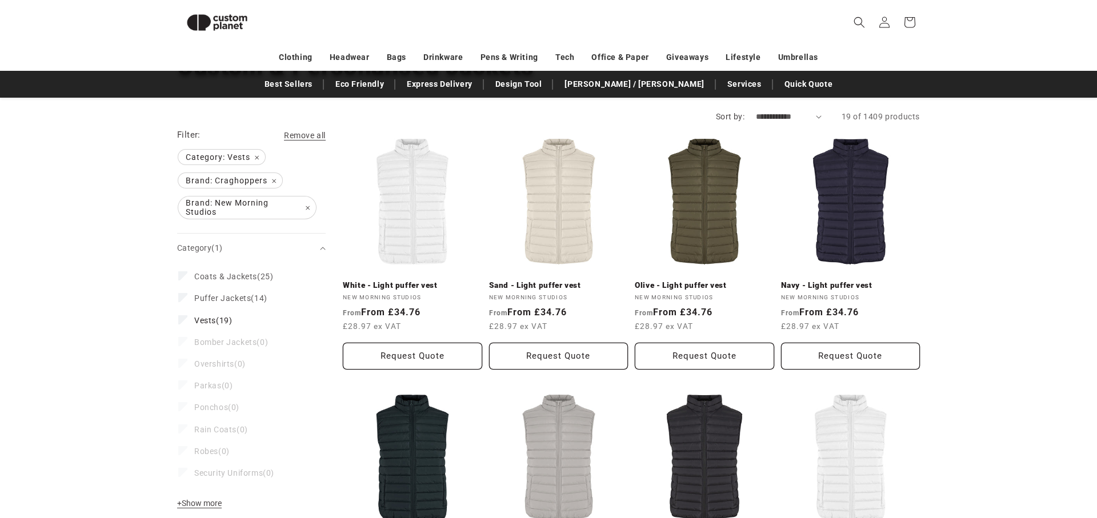
scroll to position [102, 0]
click at [853, 281] on link "Navy - Light puffer vest" at bounding box center [850, 286] width 139 height 10
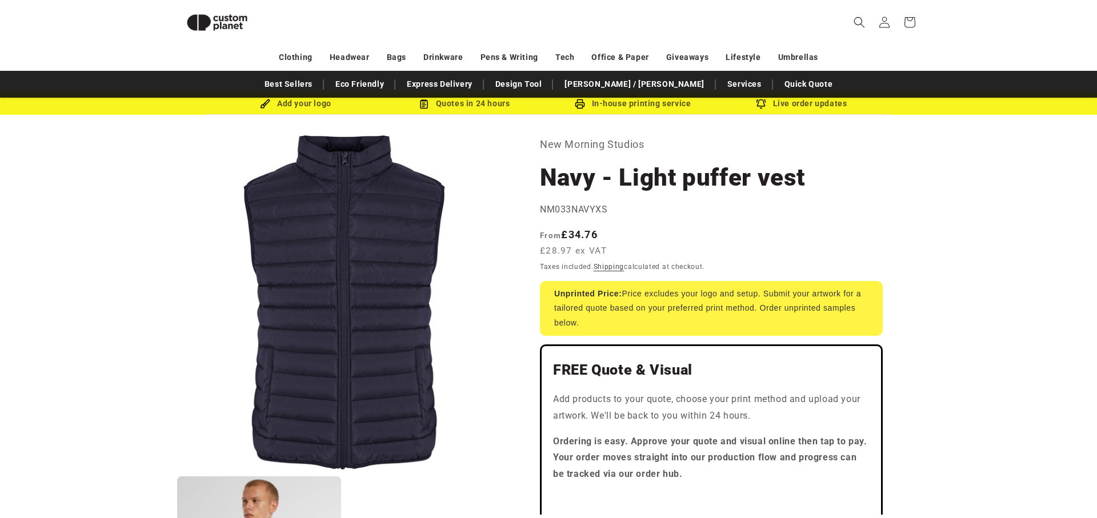
scroll to position [23, 0]
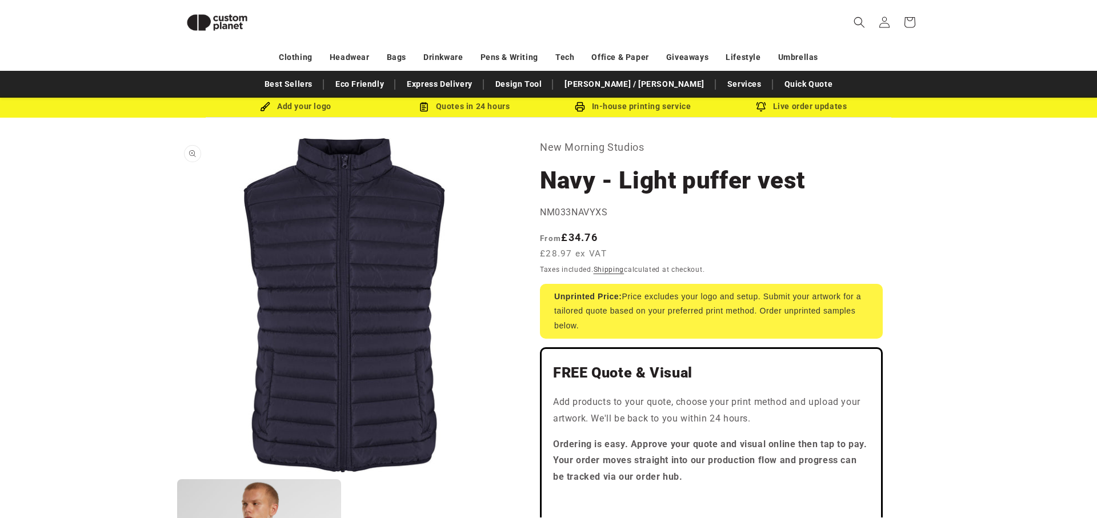
click at [177, 472] on button "Open media 1 in modal" at bounding box center [177, 472] width 0 height 0
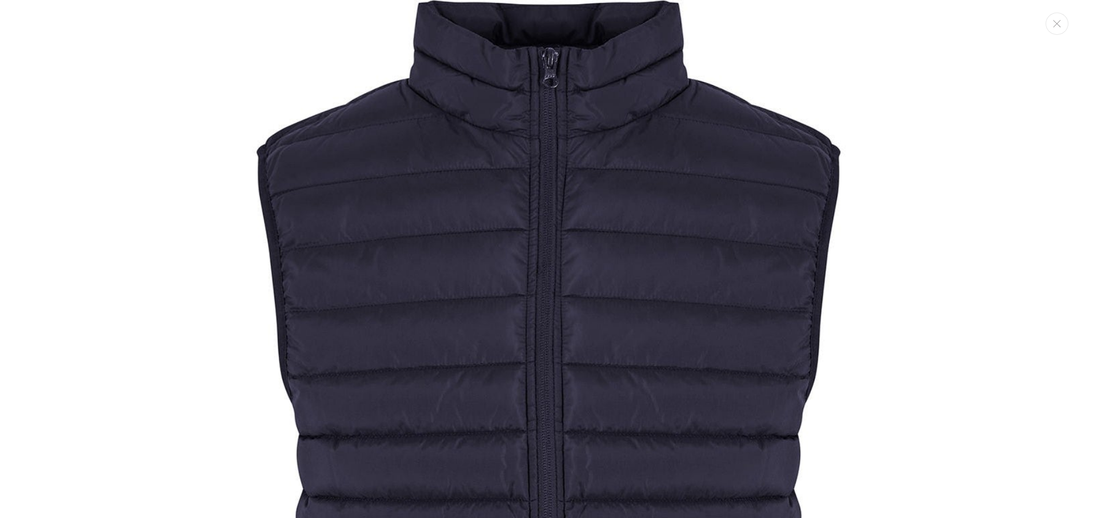
click at [464, 251] on img "Media gallery" at bounding box center [548, 485] width 971 height 971
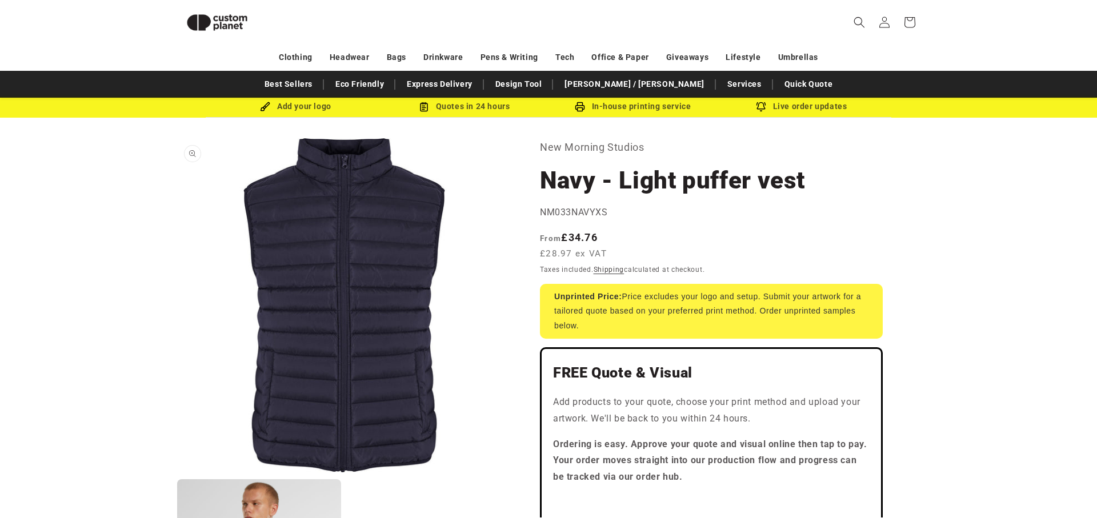
click at [177, 472] on button "Open media 1 in modal" at bounding box center [177, 472] width 0 height 0
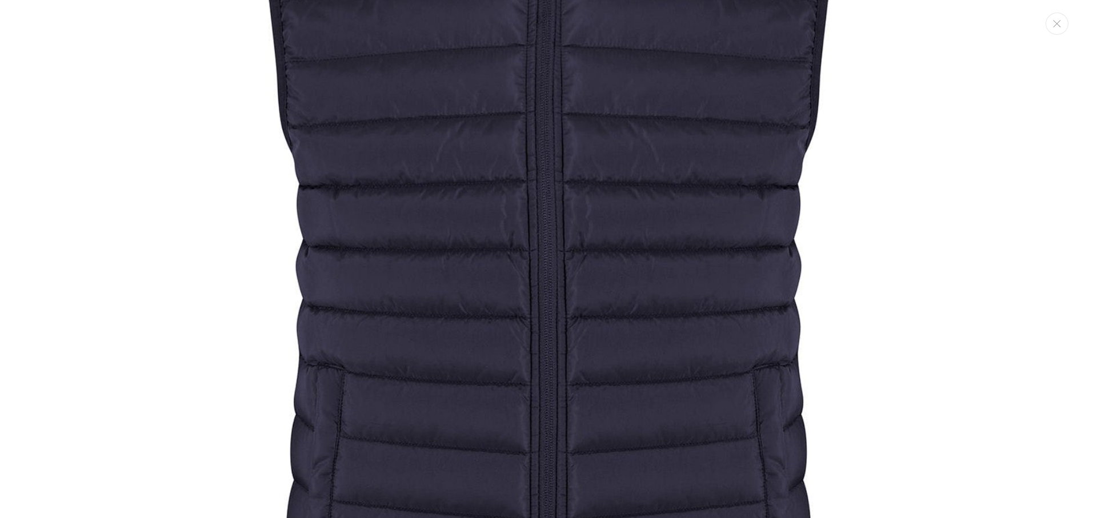
scroll to position [0, 0]
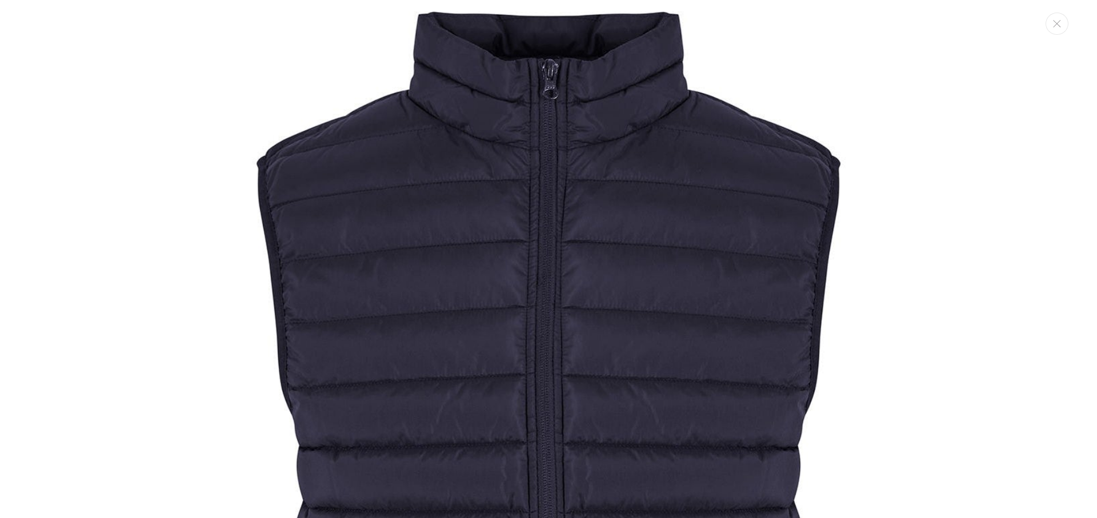
click at [529, 267] on img "Media gallery" at bounding box center [548, 496] width 971 height 971
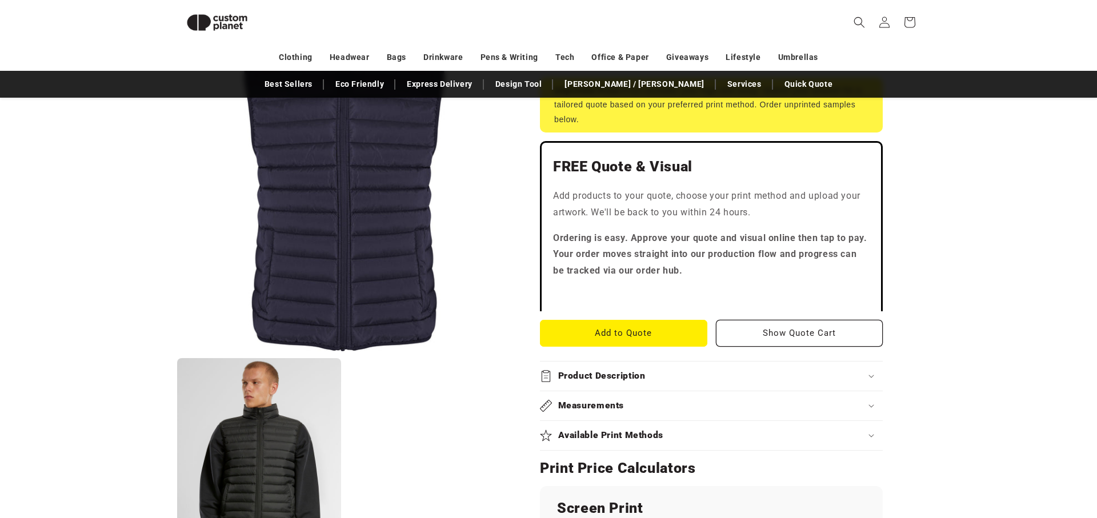
scroll to position [200, 0]
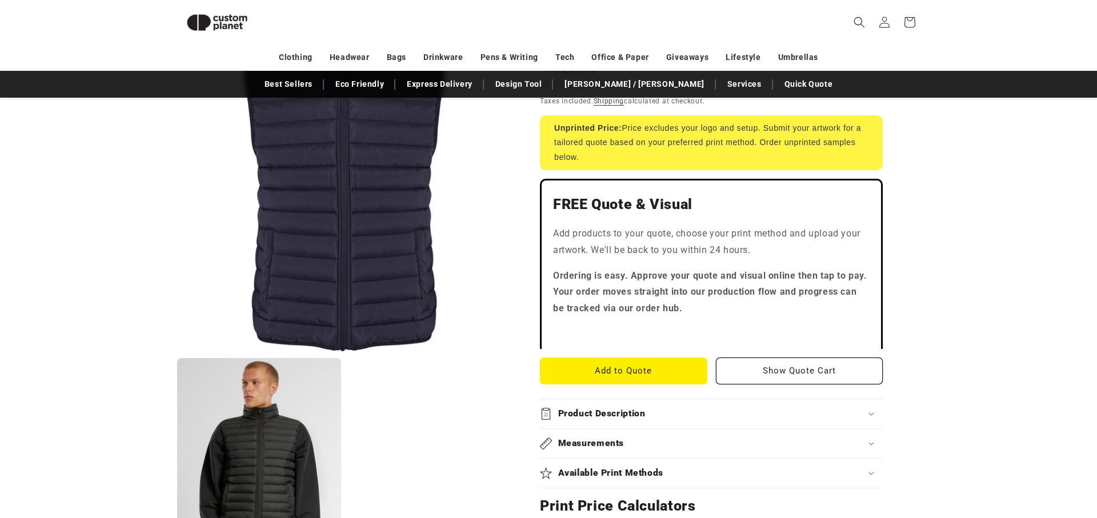
click at [666, 453] on summary "Measurements" at bounding box center [711, 443] width 343 height 29
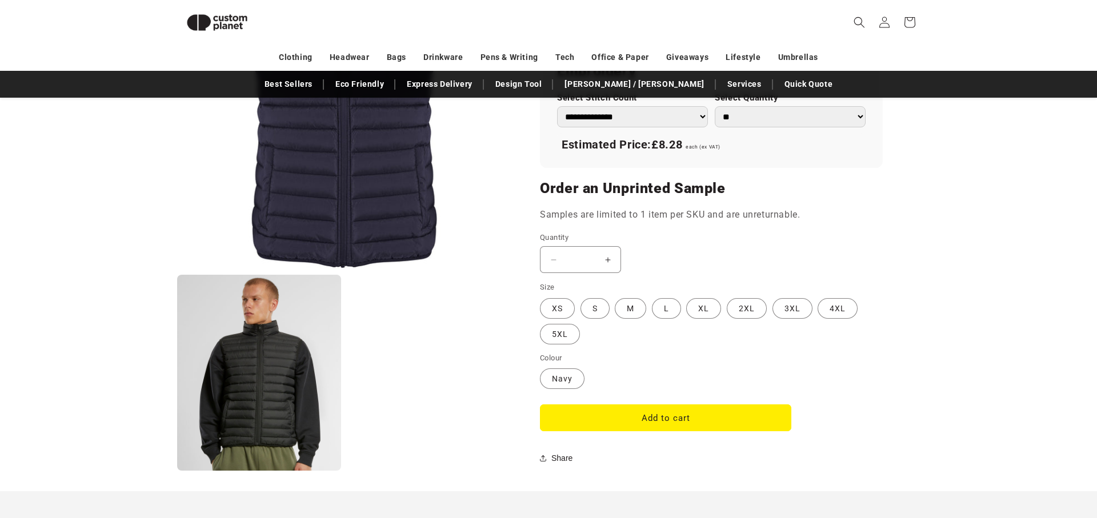
scroll to position [838, 0]
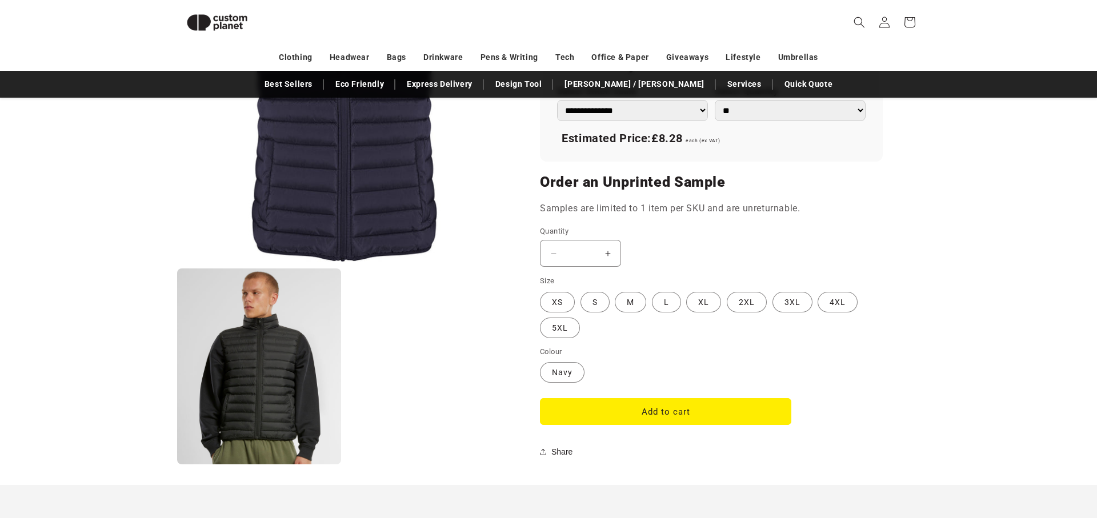
click at [611, 251] on button "Increase quantity for Navy - Light puffer vest" at bounding box center [608, 253] width 26 height 27
click at [606, 253] on button "Increase quantity for Navy - Light puffer vest" at bounding box center [608, 253] width 26 height 27
click at [661, 245] on div "Decrease quantity for Navy - Light puffer vest * Increase quantity for Navy - L…" at bounding box center [665, 253] width 251 height 27
click at [608, 254] on button "Increase quantity for Navy - Light puffer vest" at bounding box center [608, 253] width 26 height 27
click at [551, 252] on button "Decrease quantity for Navy - Light puffer vest" at bounding box center [553, 253] width 26 height 27
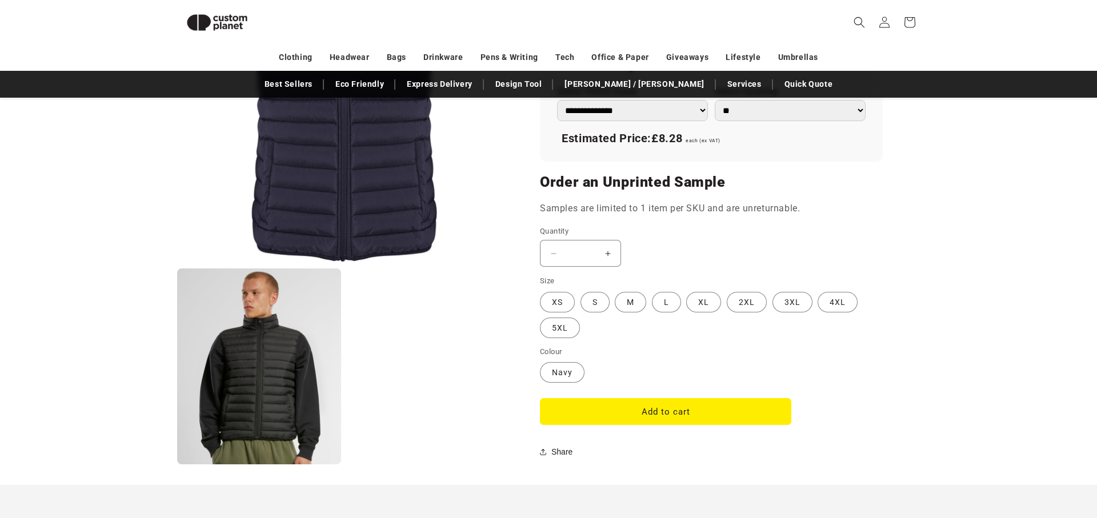
click at [608, 254] on button "Increase quantity for Navy - Light puffer vest" at bounding box center [608, 253] width 26 height 27
click at [589, 317] on fieldset "Size XS Variant sold out or unavailable S Variant sold out or unavailable M Var…" at bounding box center [711, 307] width 343 height 64
click at [589, 312] on fieldset "Size XS Variant sold out or unavailable S Variant sold out or unavailable M Var…" at bounding box center [711, 307] width 343 height 64
click at [593, 306] on label "S Variant sold out or unavailable" at bounding box center [594, 302] width 29 height 21
click at [563, 304] on label "XS Variant sold out or unavailable" at bounding box center [557, 302] width 35 height 21
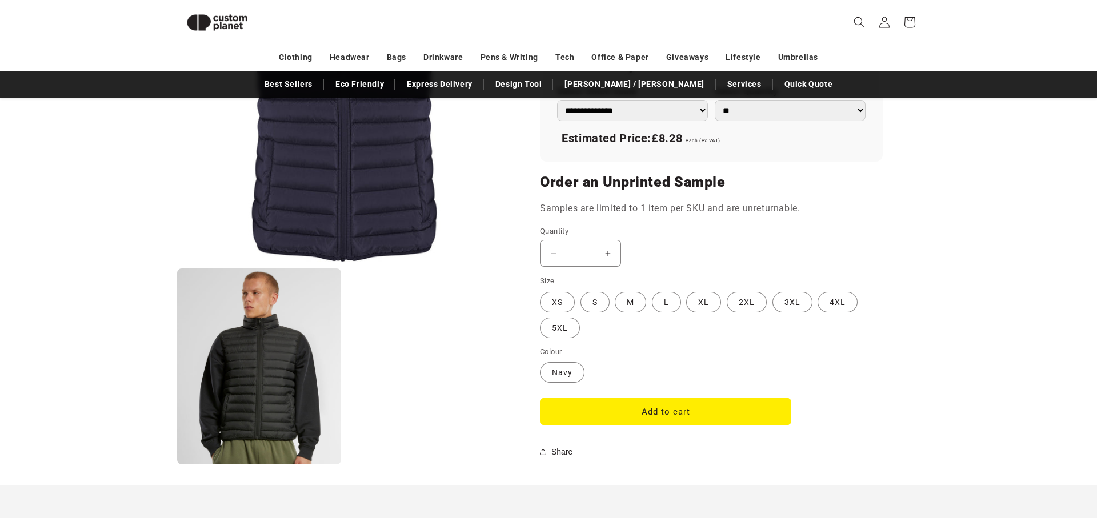
click at [610, 252] on button "Increase quantity for Navy - Light puffer vest" at bounding box center [608, 253] width 26 height 27
click at [595, 302] on label "S Variant sold out or unavailable" at bounding box center [594, 302] width 29 height 21
click at [608, 247] on button "Increase quantity for Navy - Light puffer vest" at bounding box center [608, 253] width 26 height 27
click at [559, 298] on label "XS Variant sold out or unavailable" at bounding box center [557, 302] width 35 height 21
click at [656, 407] on button "Add to cart" at bounding box center [665, 411] width 251 height 27
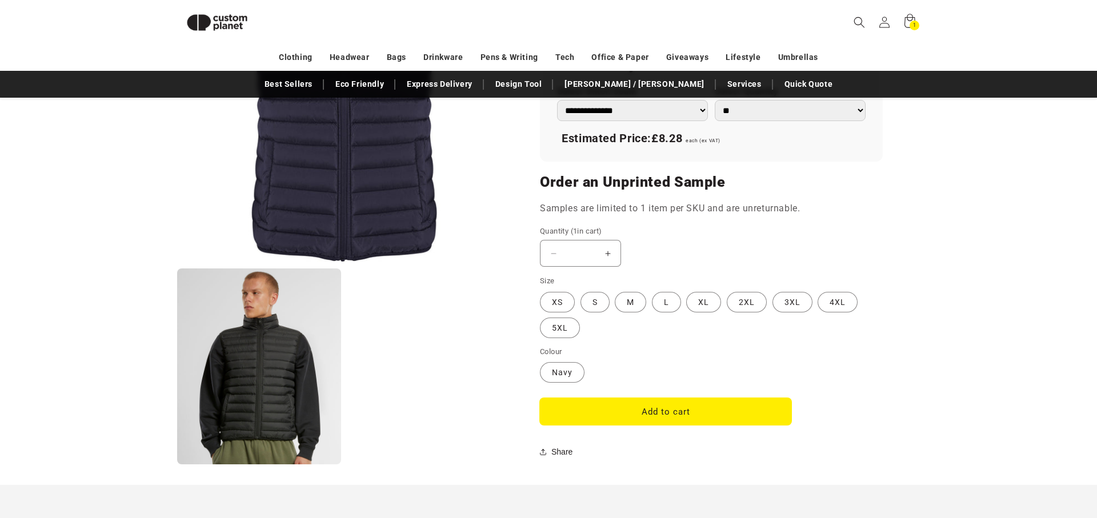
click at [605, 408] on button "Add to cart" at bounding box center [665, 411] width 251 height 27
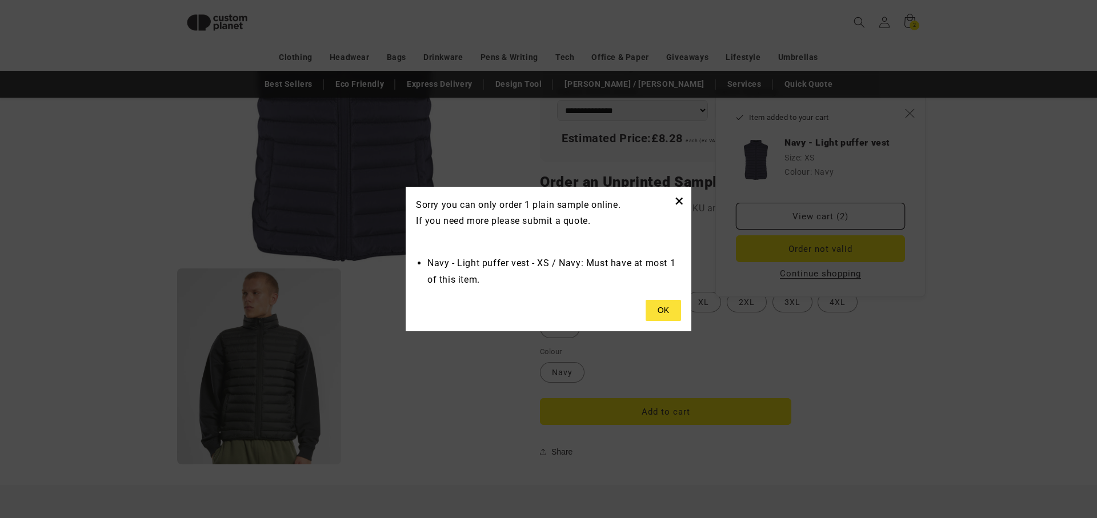
click at [679, 201] on button "×" at bounding box center [679, 200] width 10 height 19
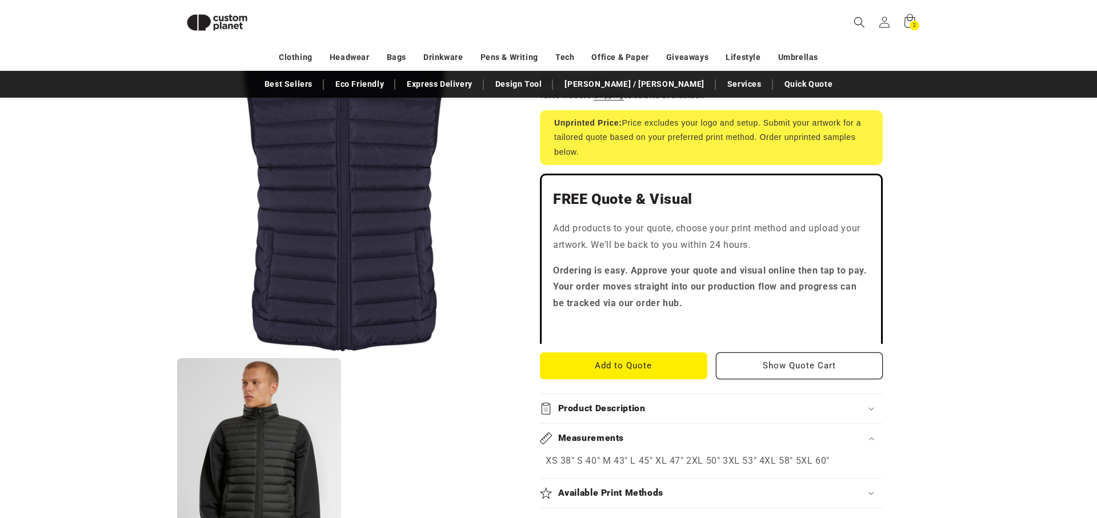
scroll to position [207, 0]
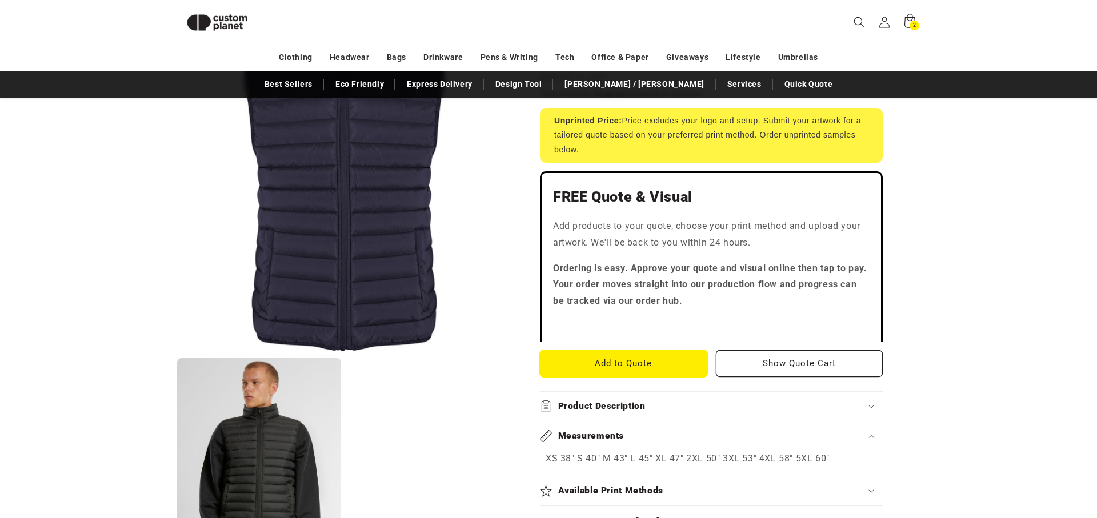
click at [629, 358] on button "Add to Quote" at bounding box center [623, 363] width 167 height 27
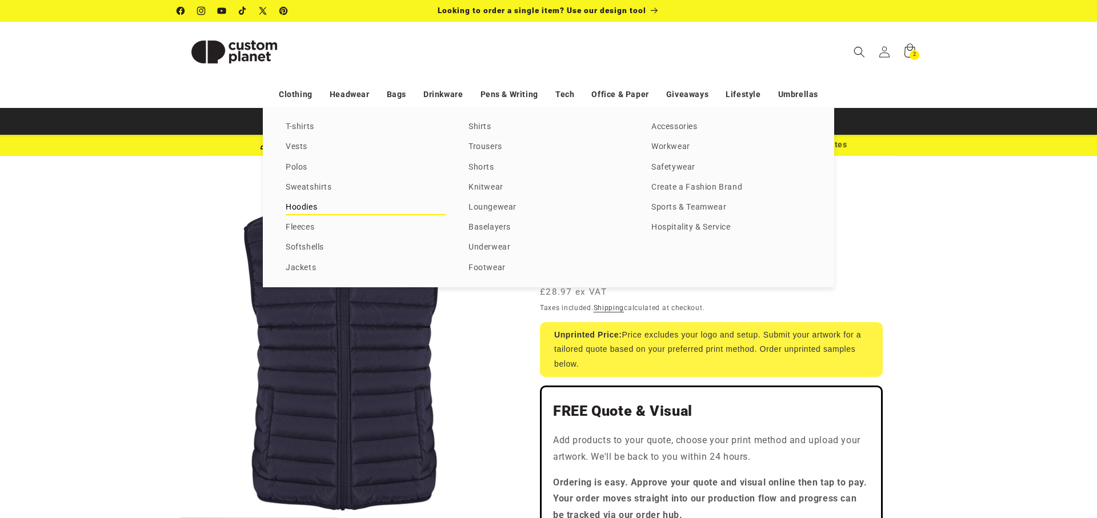
click at [303, 204] on link "Hoodies" at bounding box center [366, 207] width 160 height 15
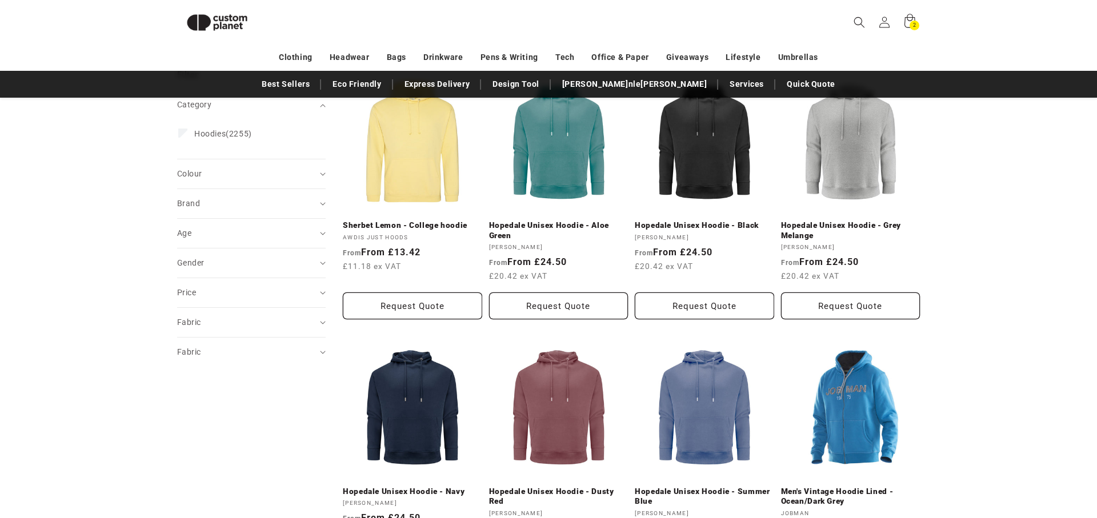
scroll to position [162, 0]
click at [323, 172] on summary "Colour (0)" at bounding box center [251, 174] width 148 height 29
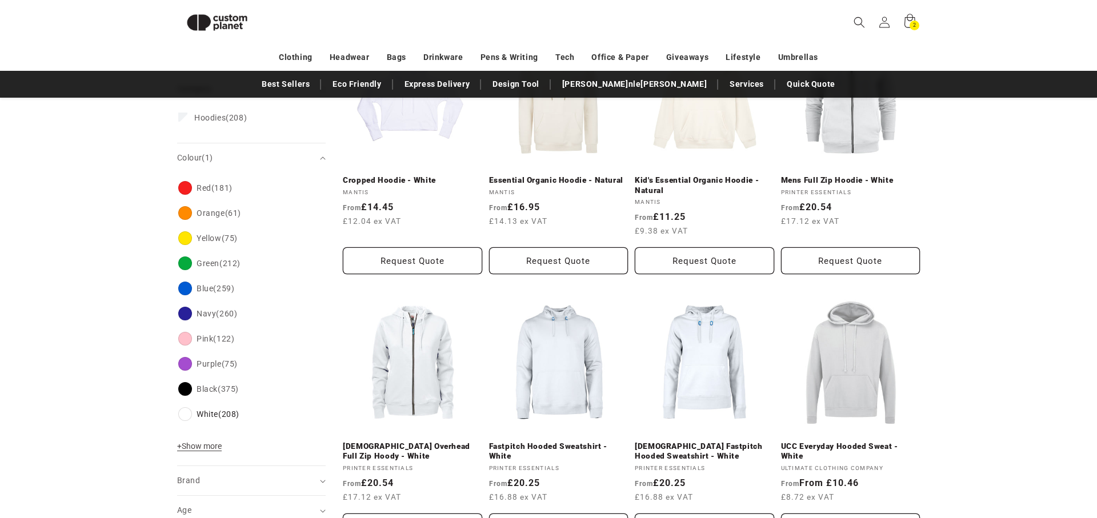
scroll to position [211, 0]
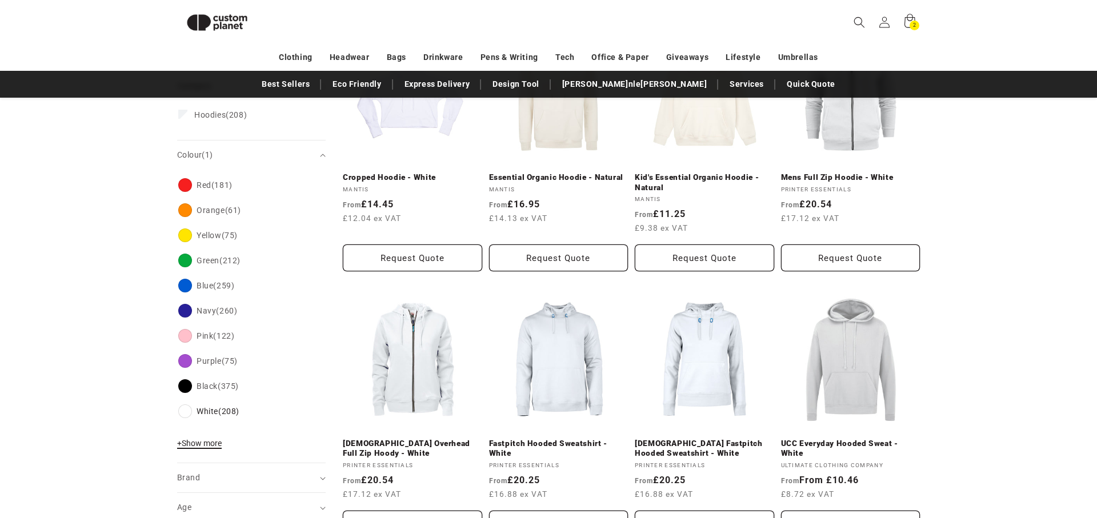
click at [204, 443] on span "+ Show more" at bounding box center [199, 443] width 45 height 9
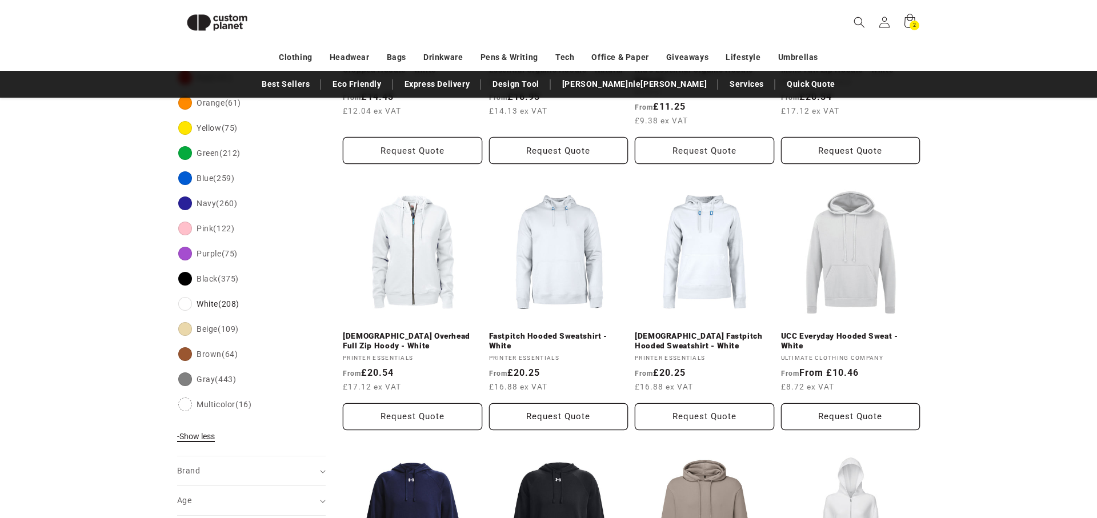
scroll to position [317, 0]
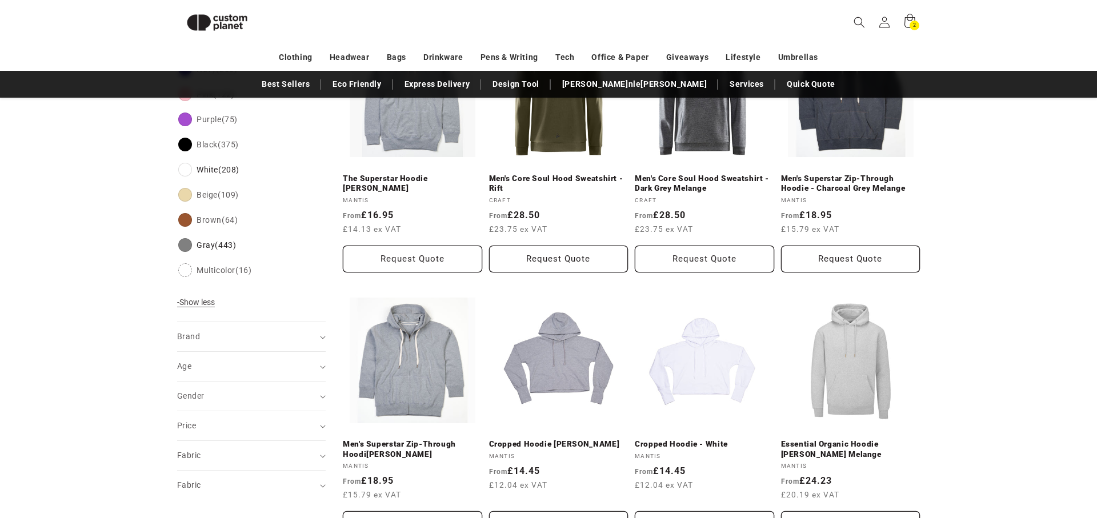
scroll to position [468, 0]
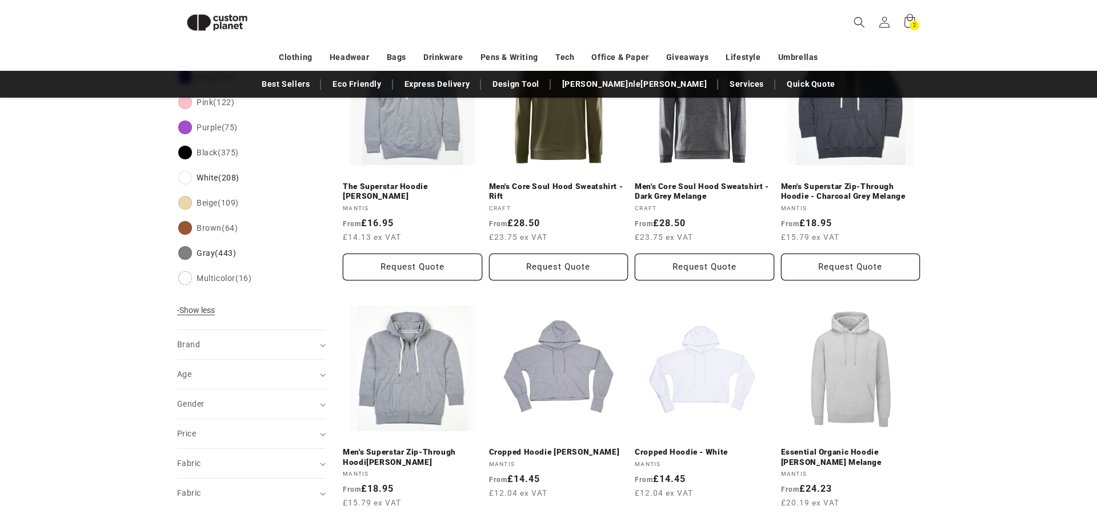
click at [326, 348] on aside "Filter: Remove all Colour: White Remove filter Colour: Gray Remove filter Categ…" at bounding box center [260, 451] width 166 height 1386
click at [322, 344] on icon "Brand (0 selected)" at bounding box center [323, 345] width 6 height 3
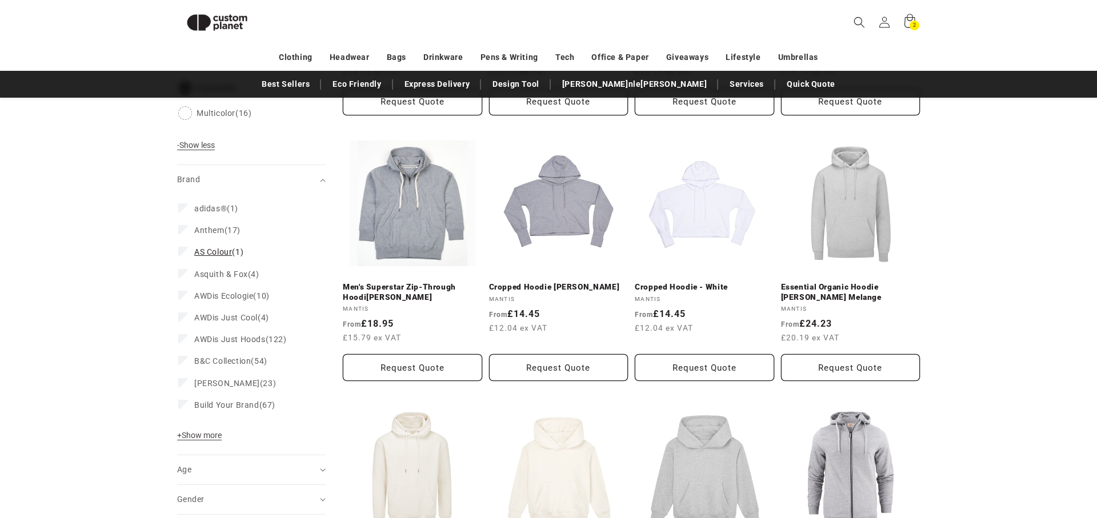
scroll to position [634, 0]
click at [199, 435] on span "+ Show more" at bounding box center [199, 434] width 45 height 9
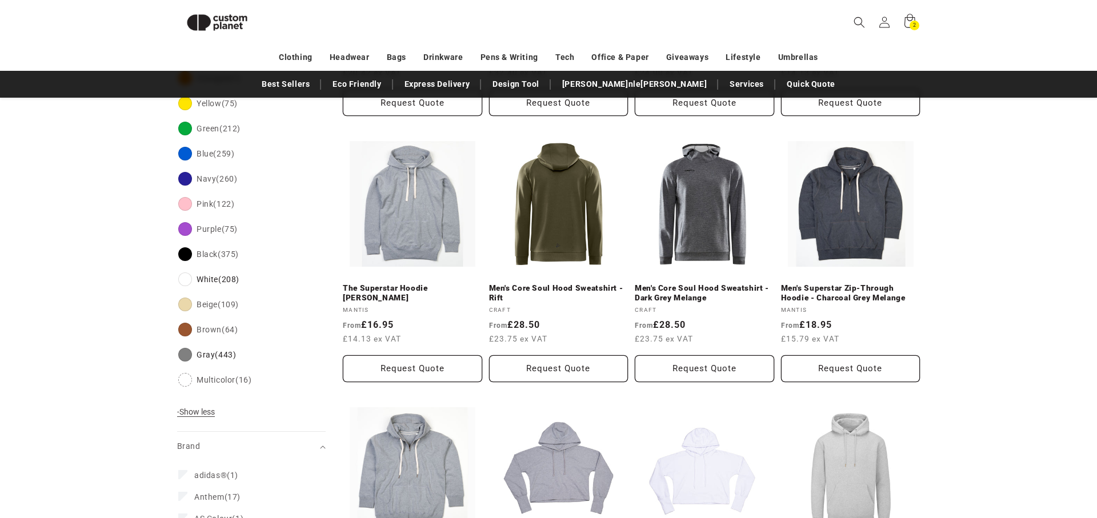
scroll to position [400, 0]
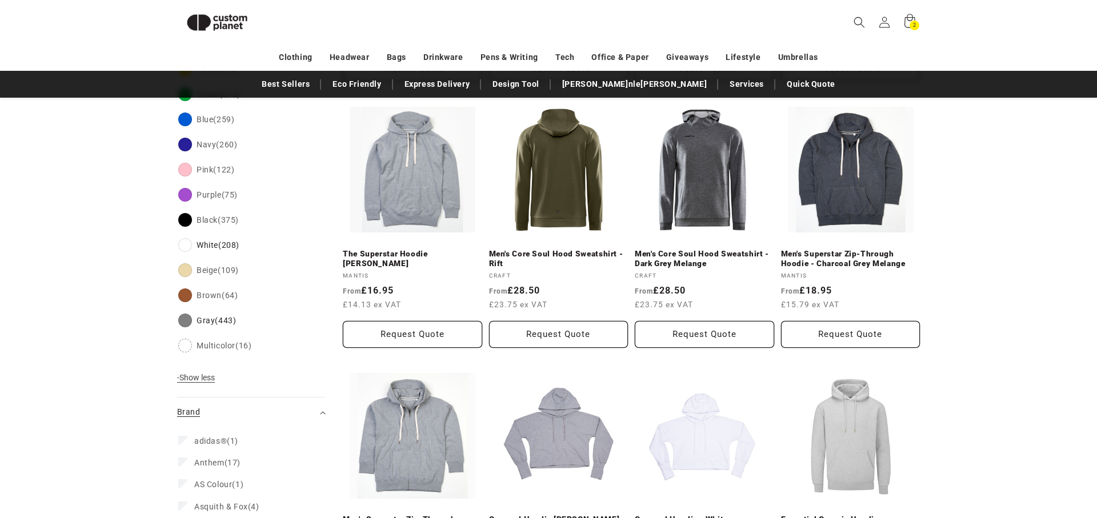
click at [299, 410] on div "Brand (0)" at bounding box center [246, 412] width 139 height 12
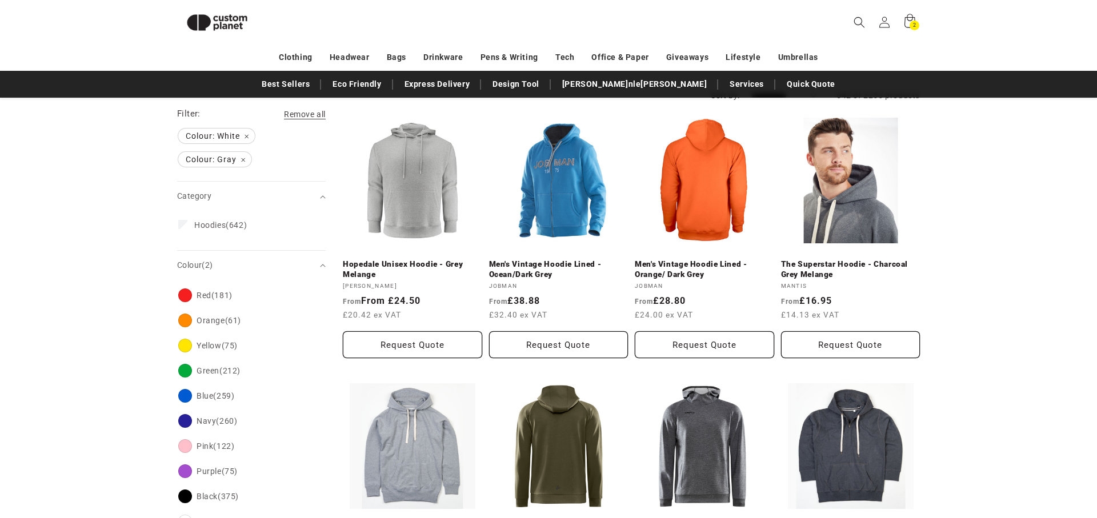
scroll to position [123, 0]
click at [321, 265] on icon "Colour (2 selected)" at bounding box center [323, 265] width 6 height 3
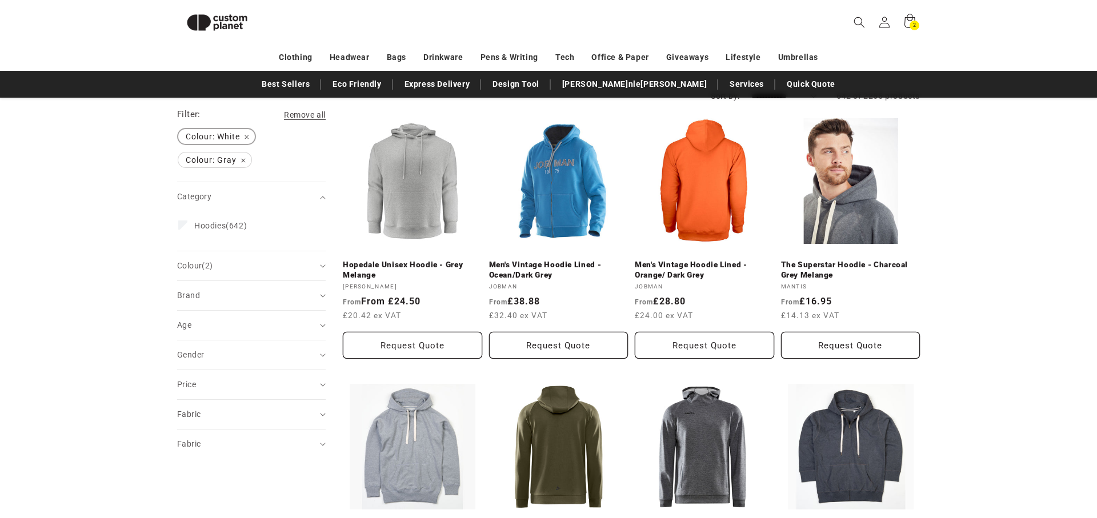
click at [247, 134] on span "Colour: White Remove filter" at bounding box center [216, 136] width 77 height 15
click at [241, 137] on span "Colour: Gray Remove filter" at bounding box center [214, 136] width 73 height 15
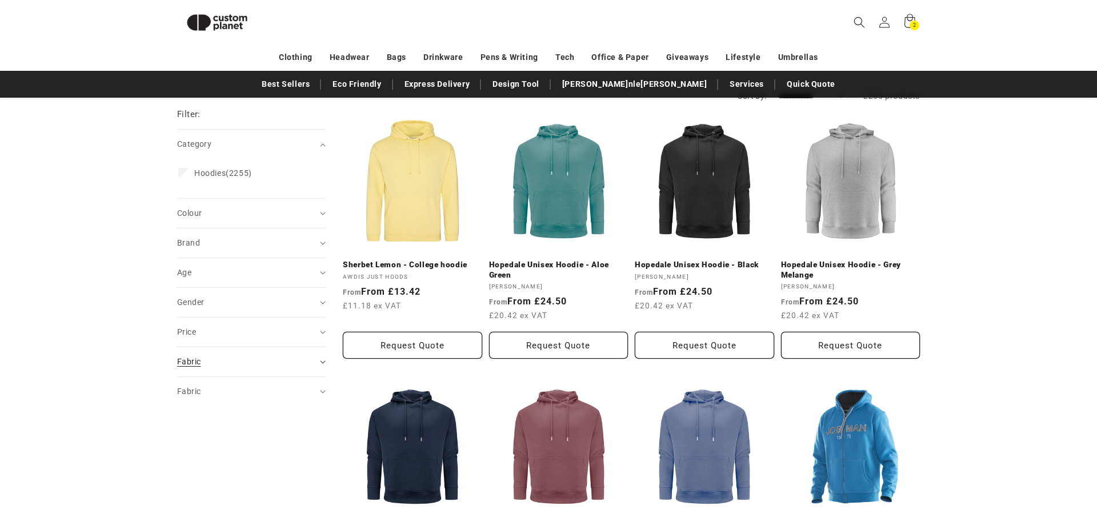
click at [256, 359] on div "Fabric (0)" at bounding box center [246, 362] width 139 height 12
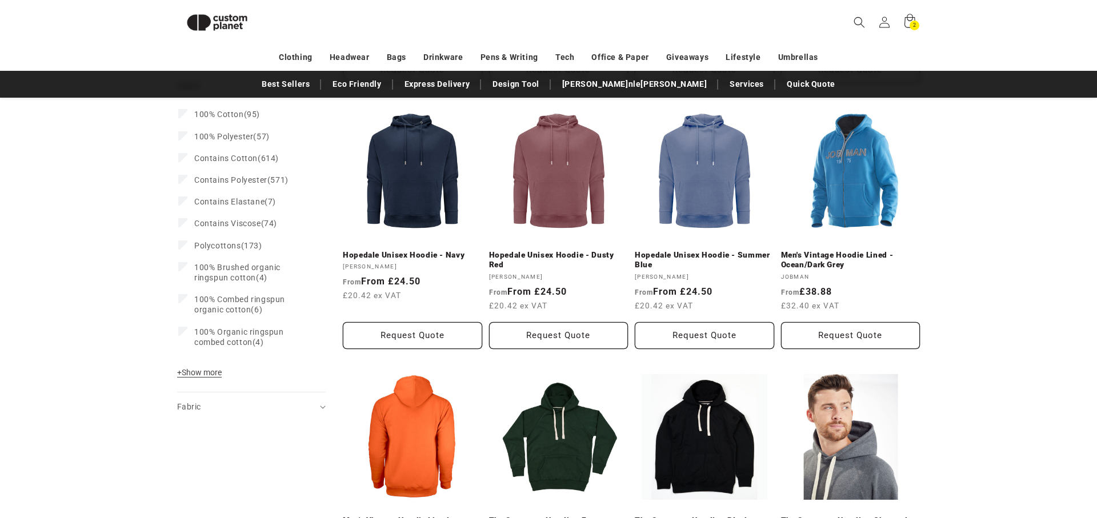
scroll to position [403, 0]
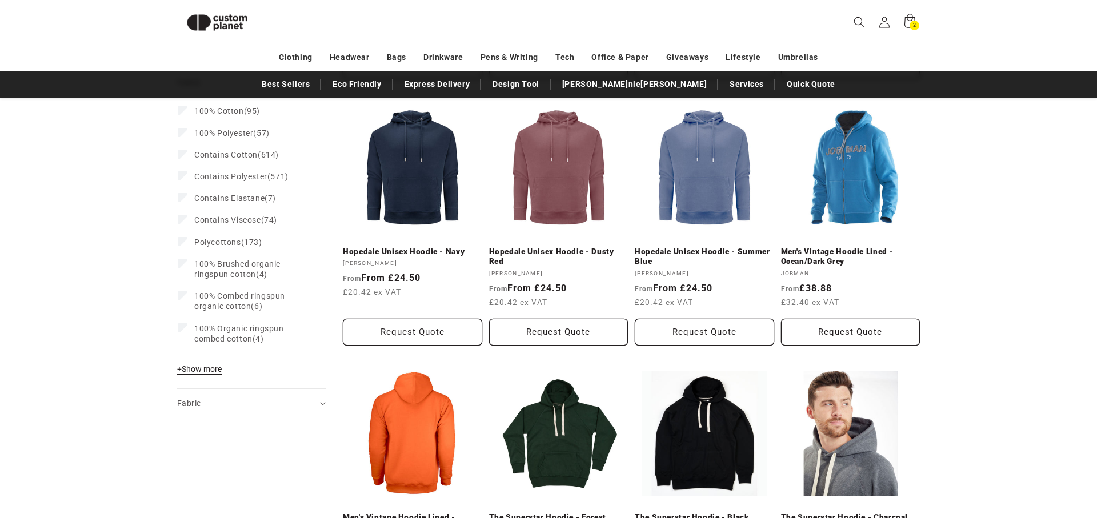
click at [196, 368] on span "+ Show more" at bounding box center [199, 368] width 45 height 9
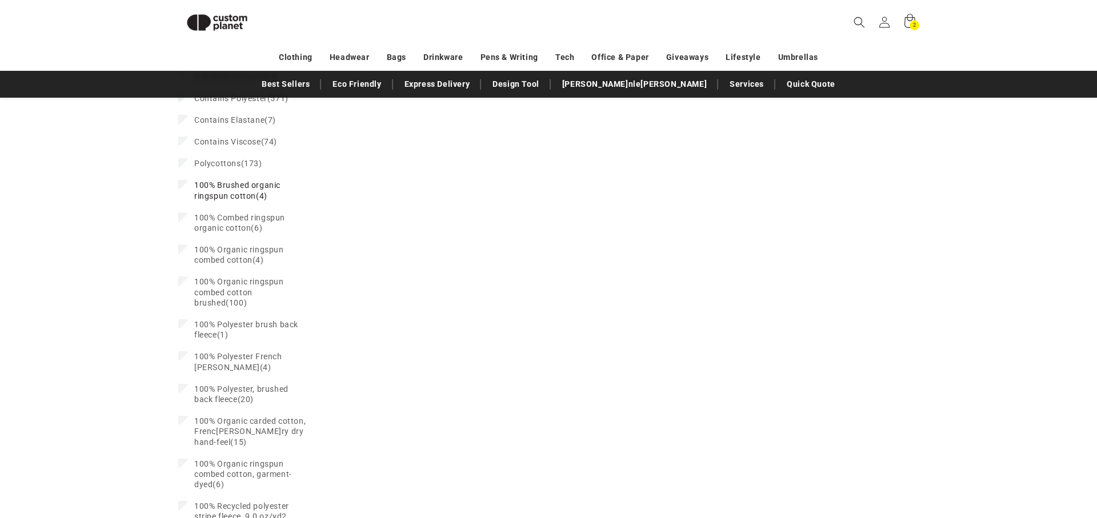
scroll to position [520, 0]
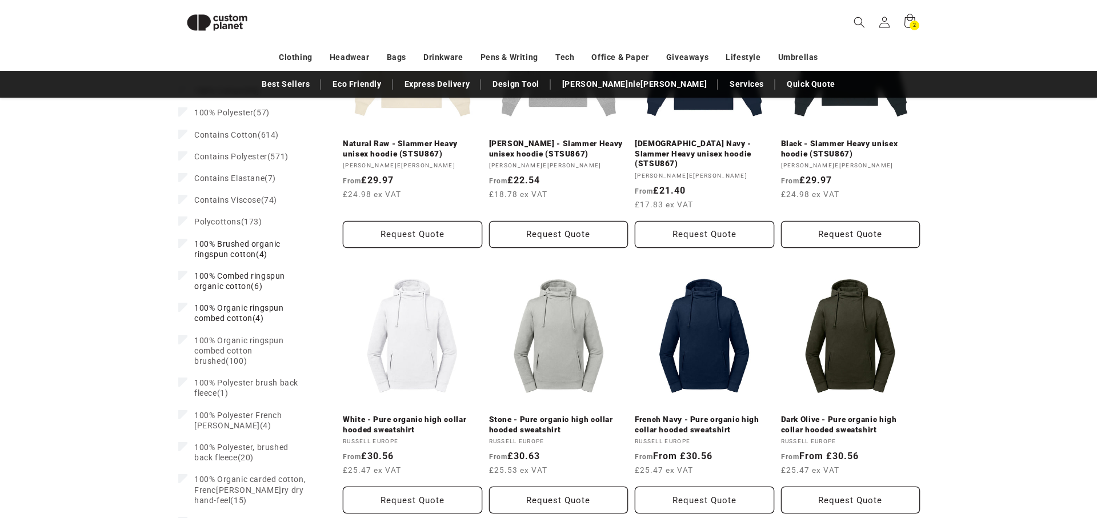
scroll to position [568, 0]
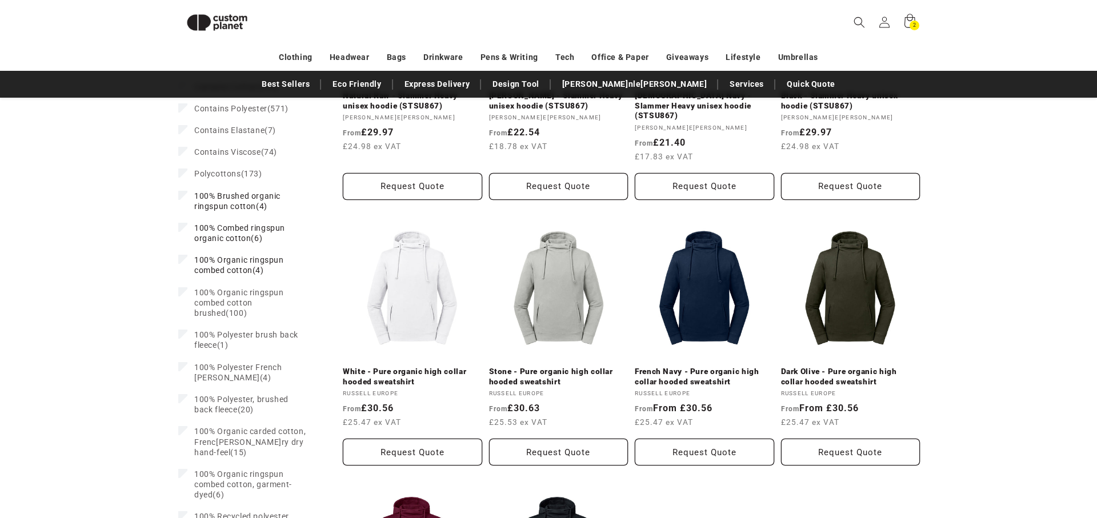
click at [183, 274] on label "100% Organic ringspun combed cotton (4) 100% Organic ringspun combed cotton (4 …" at bounding box center [247, 265] width 139 height 32
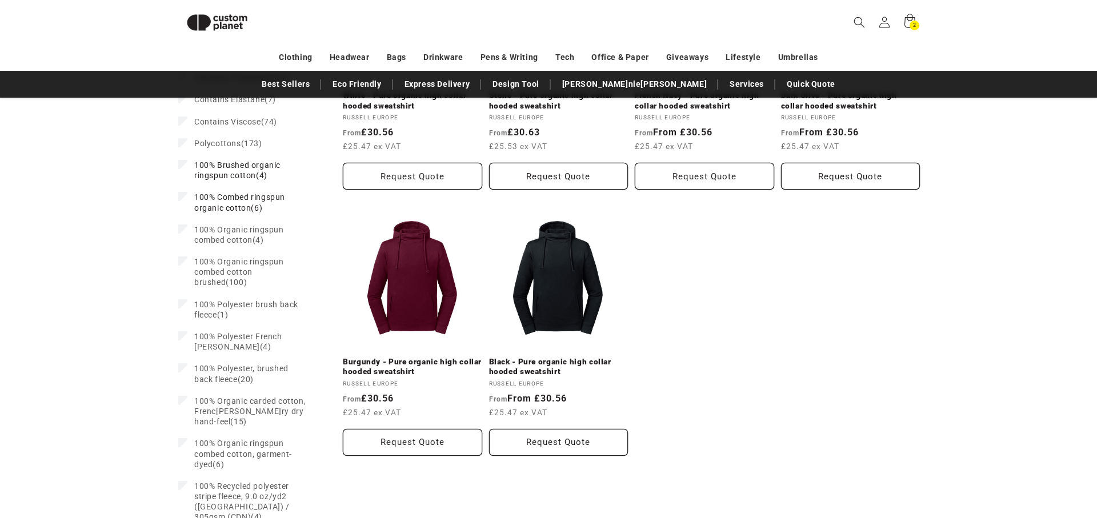
scroll to position [537, 0]
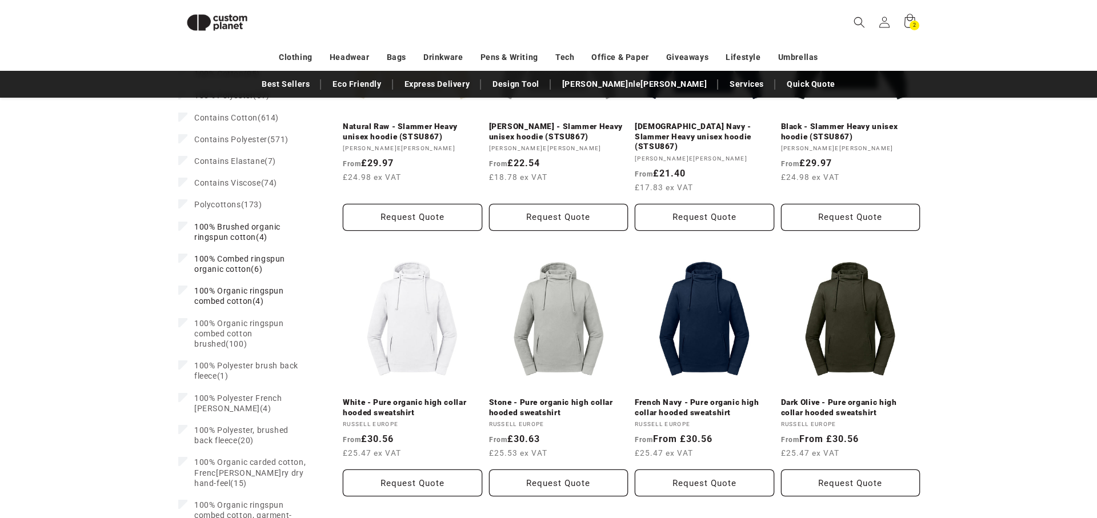
scroll to position [568, 0]
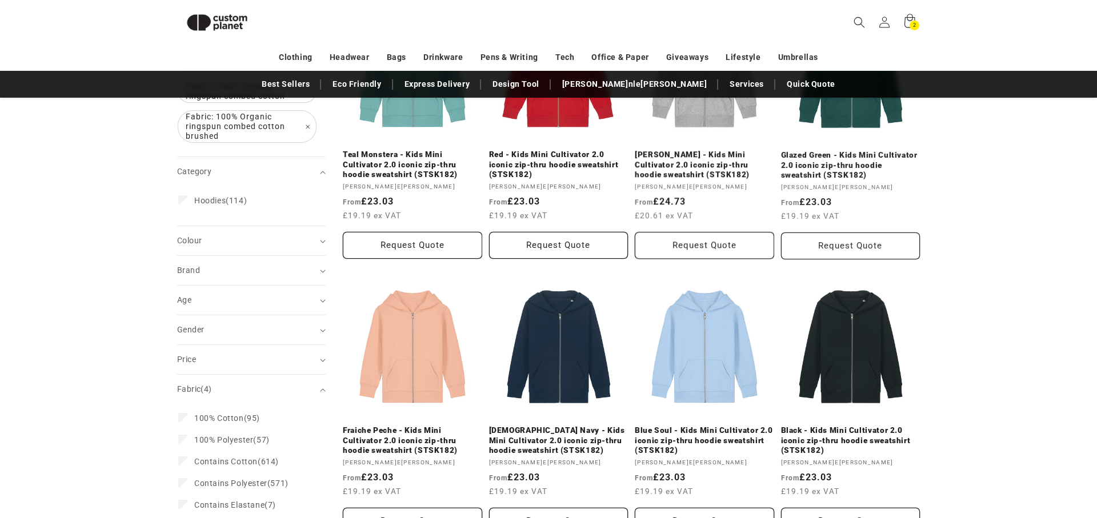
scroll to position [226, 0]
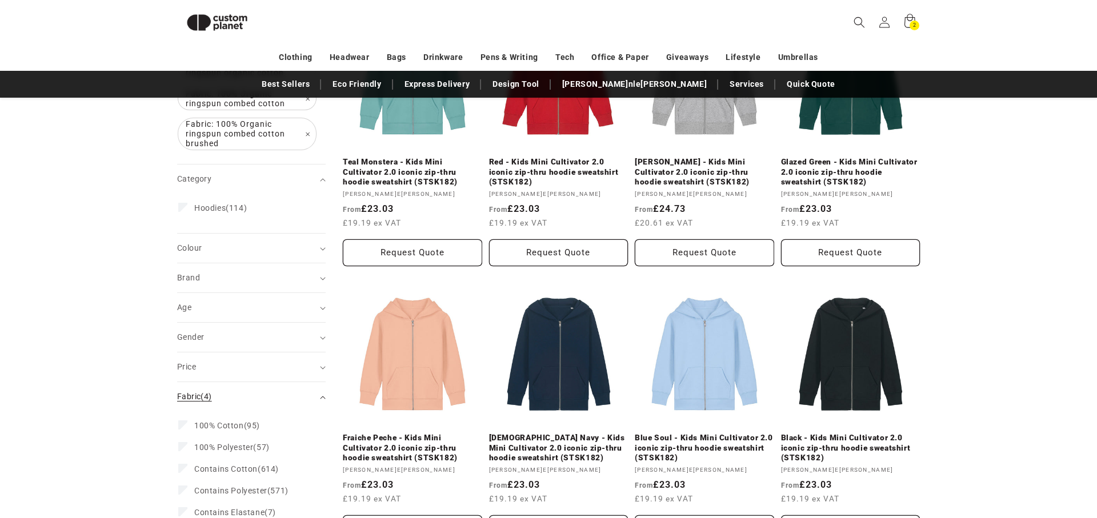
click at [319, 397] on summary "Fabric (4)" at bounding box center [251, 396] width 148 height 29
click at [321, 428] on icon "Fabric (0 selected)" at bounding box center [323, 427] width 6 height 3
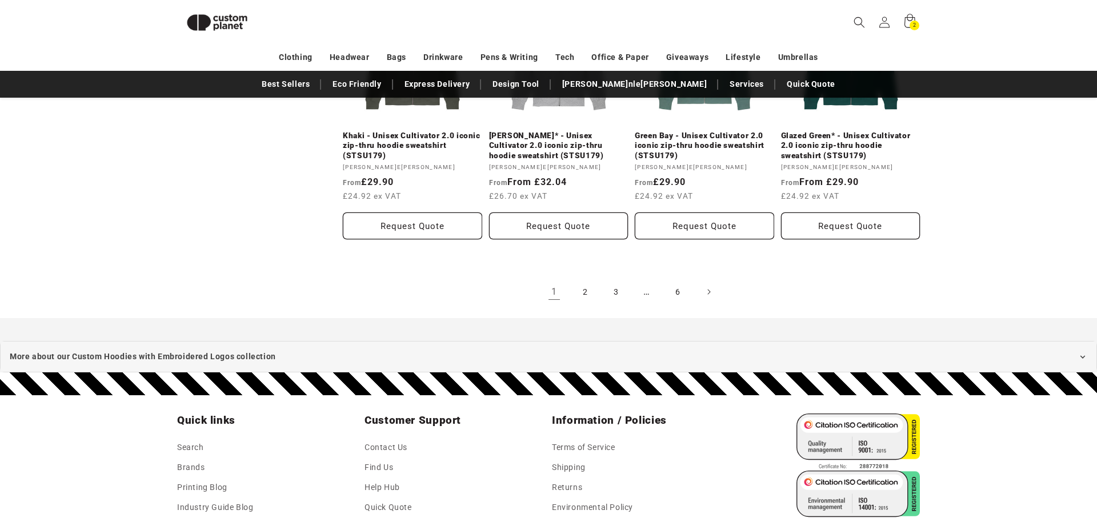
scroll to position [1359, 0]
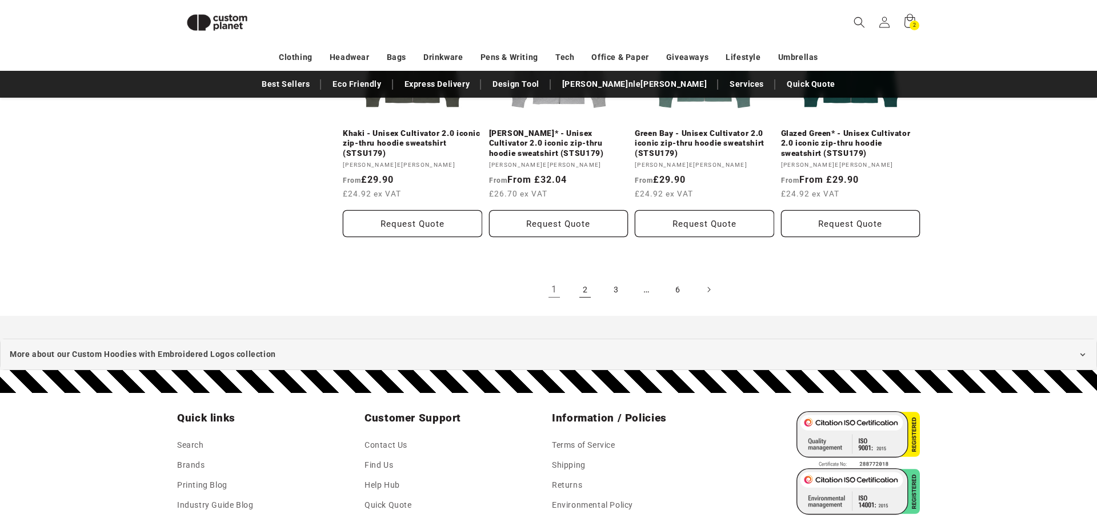
click at [584, 291] on link "2" at bounding box center [584, 289] width 25 height 25
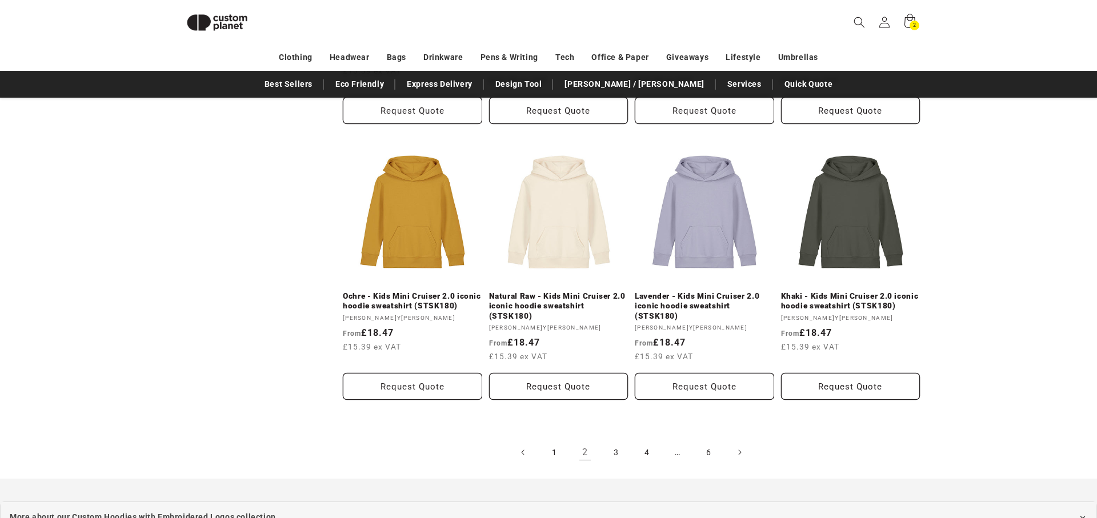
scroll to position [1203, 0]
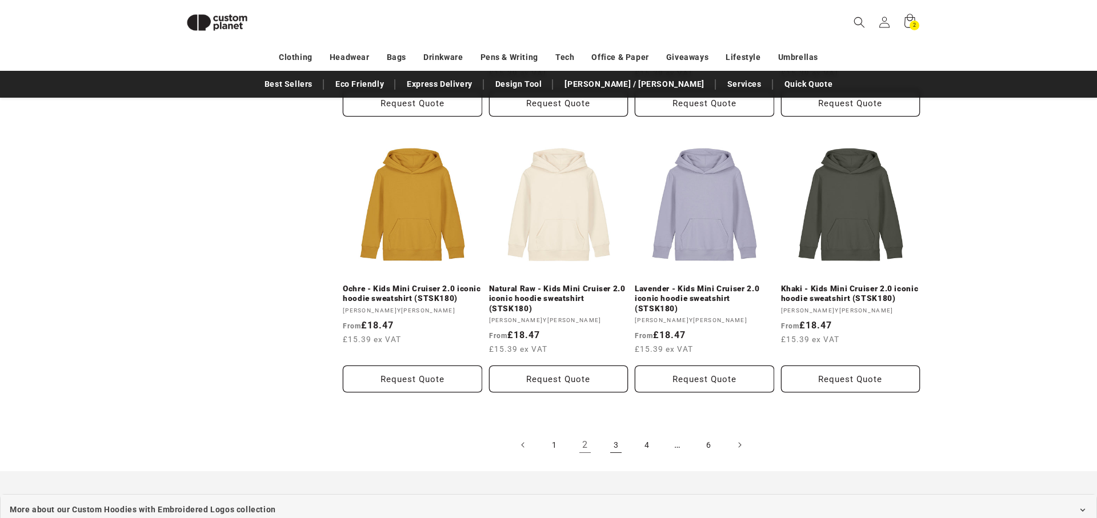
click at [615, 432] on link "3" at bounding box center [615, 444] width 25 height 25
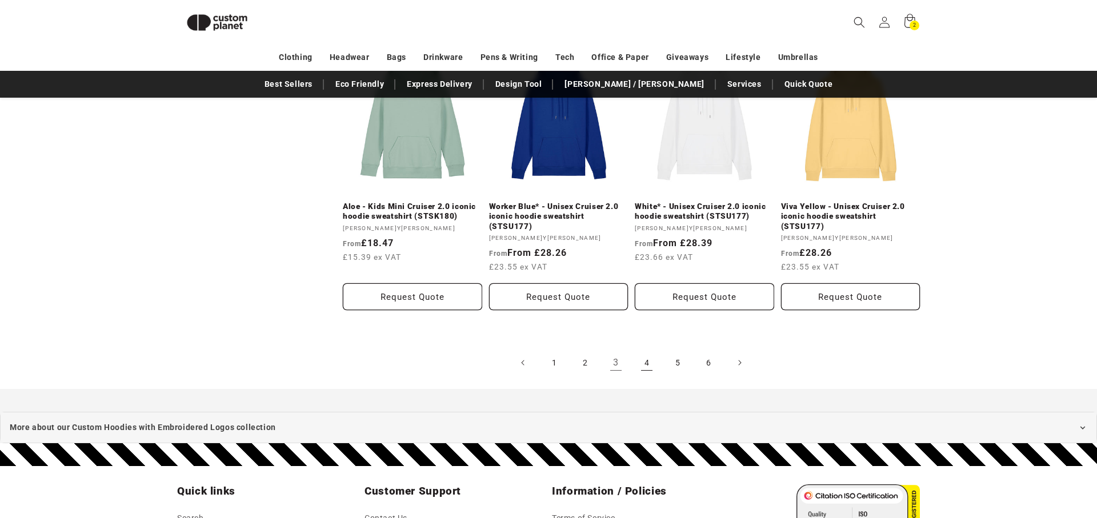
scroll to position [1286, 0]
click at [647, 350] on link "4" at bounding box center [646, 362] width 25 height 25
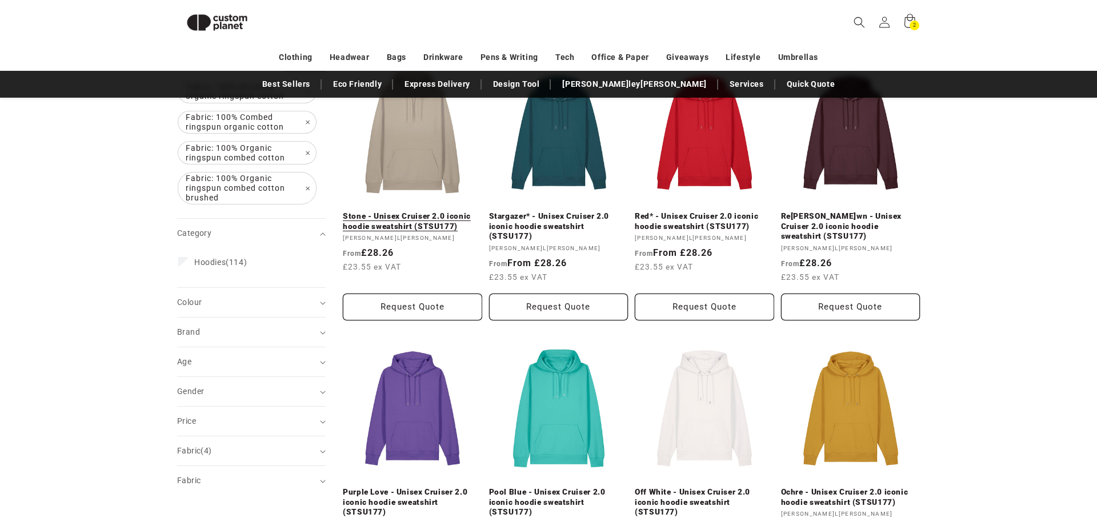
scroll to position [168, 0]
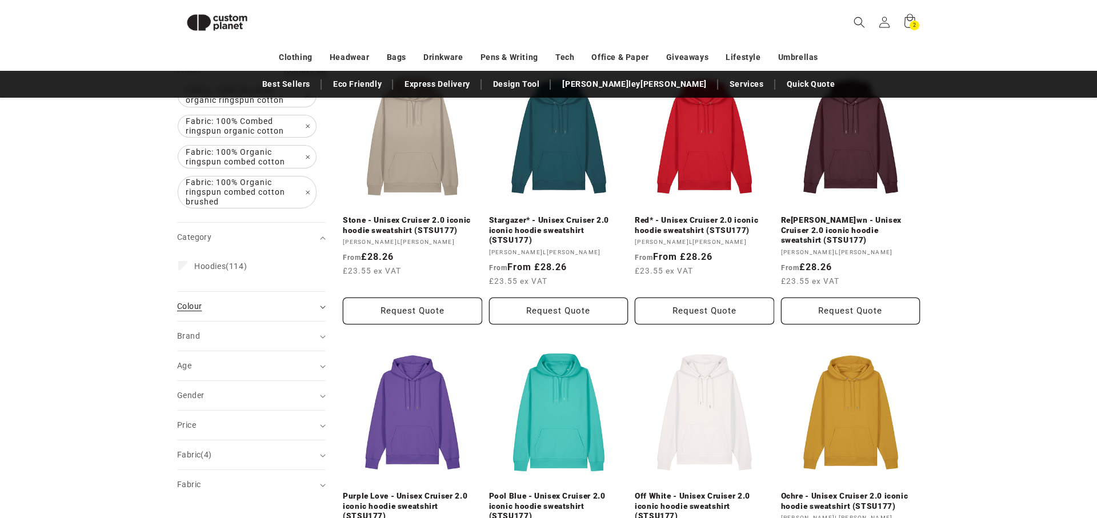
click at [320, 306] on icon "Colour (0 selected)" at bounding box center [323, 307] width 6 height 3
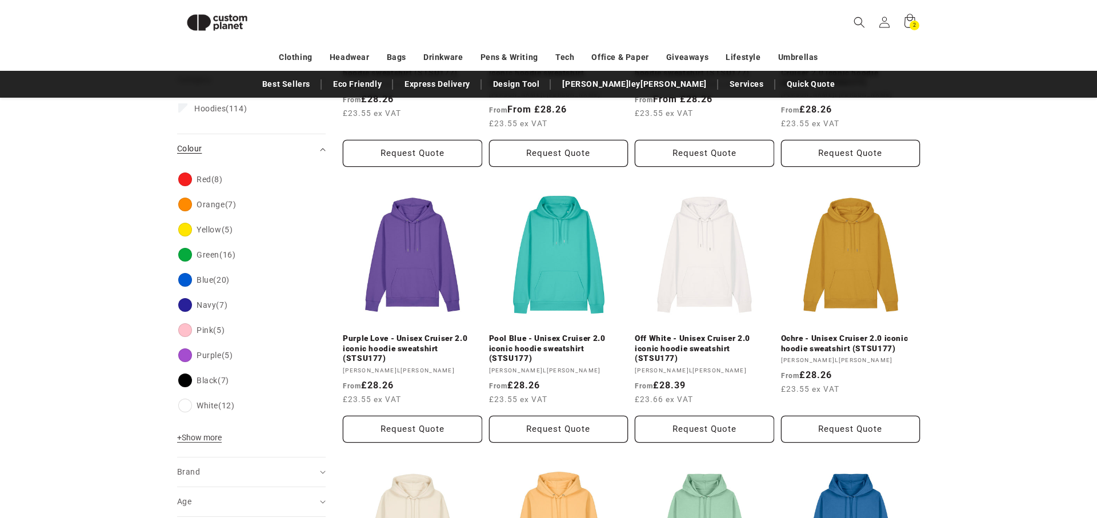
scroll to position [333, 0]
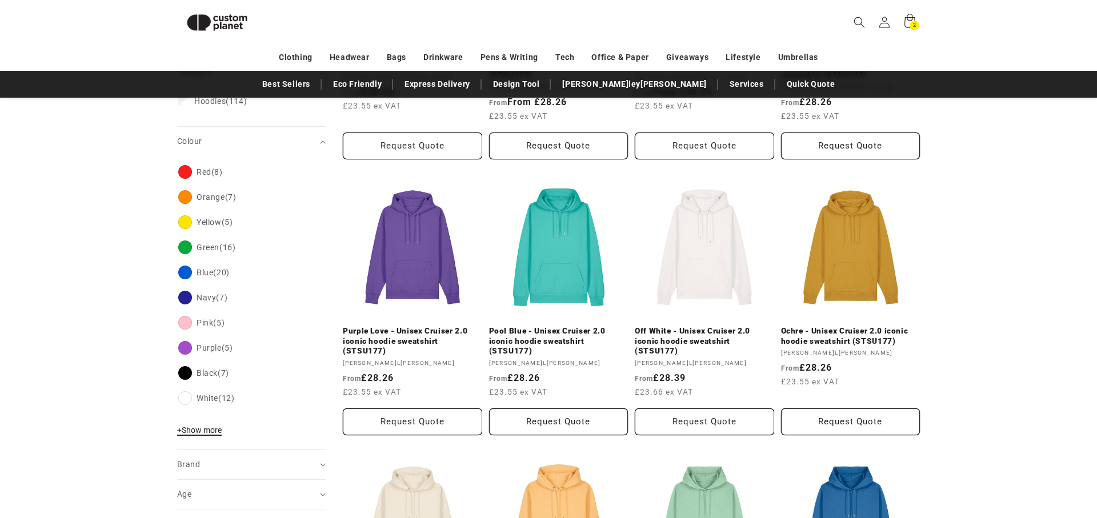
click at [203, 430] on span "+ Show more" at bounding box center [199, 430] width 45 height 9
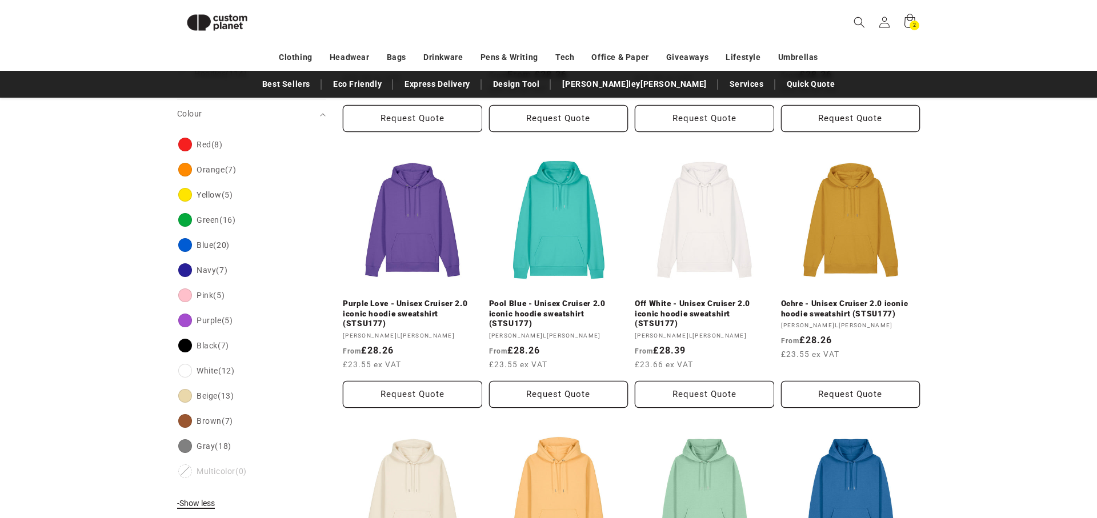
scroll to position [367, 0]
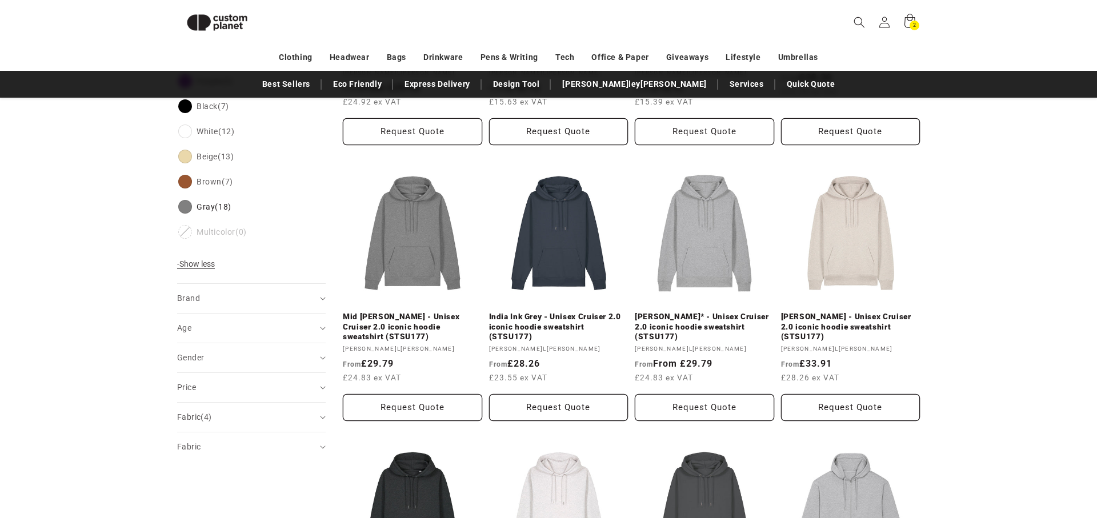
scroll to position [622, 0]
click at [850, 313] on link "Heather Haze - Unisex Cruiser 2.0 iconic hoodie sweatshirt (STSU177)" at bounding box center [850, 328] width 139 height 30
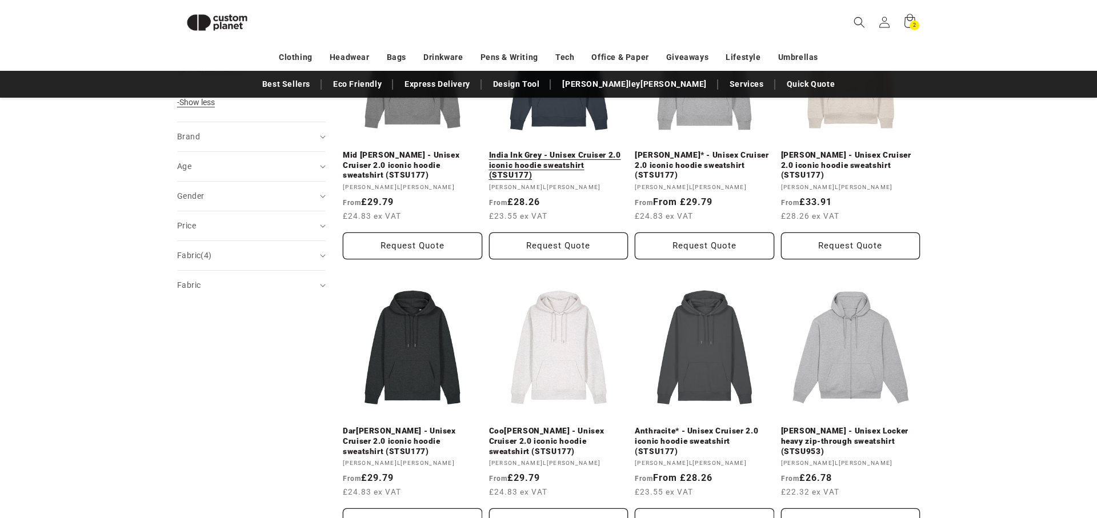
scroll to position [808, 0]
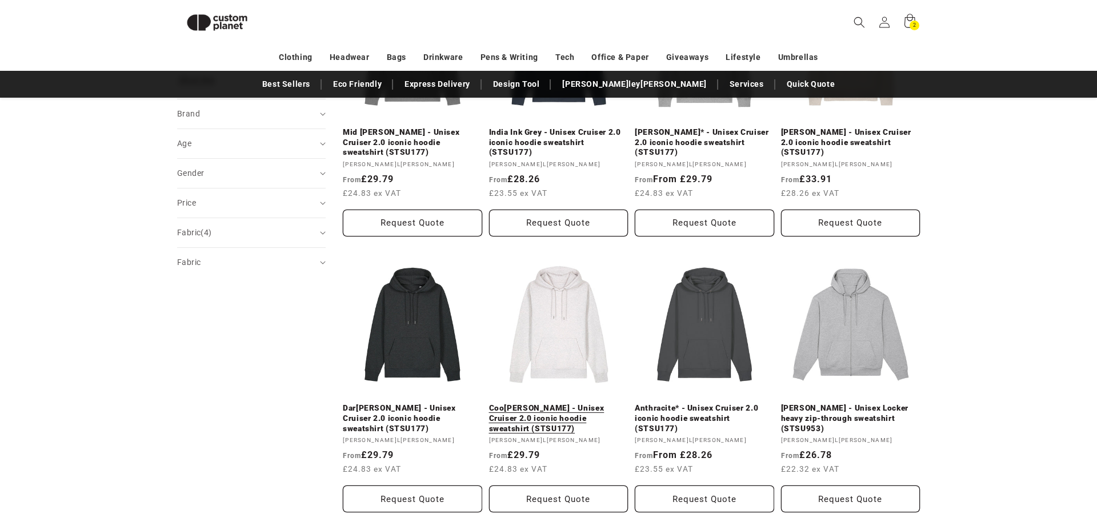
click at [563, 403] on link "Cool Heather Grey - Unisex Cruiser 2.0 iconic hoodie sweatshirt (STSU177)" at bounding box center [558, 418] width 139 height 30
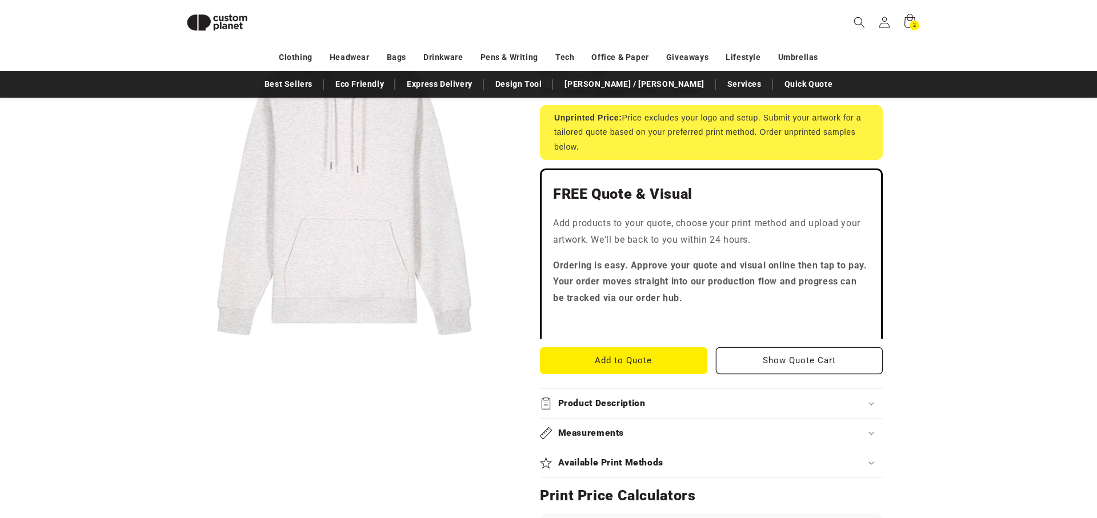
scroll to position [272, 0]
click at [624, 432] on div "Measurements" at bounding box center [711, 433] width 343 height 12
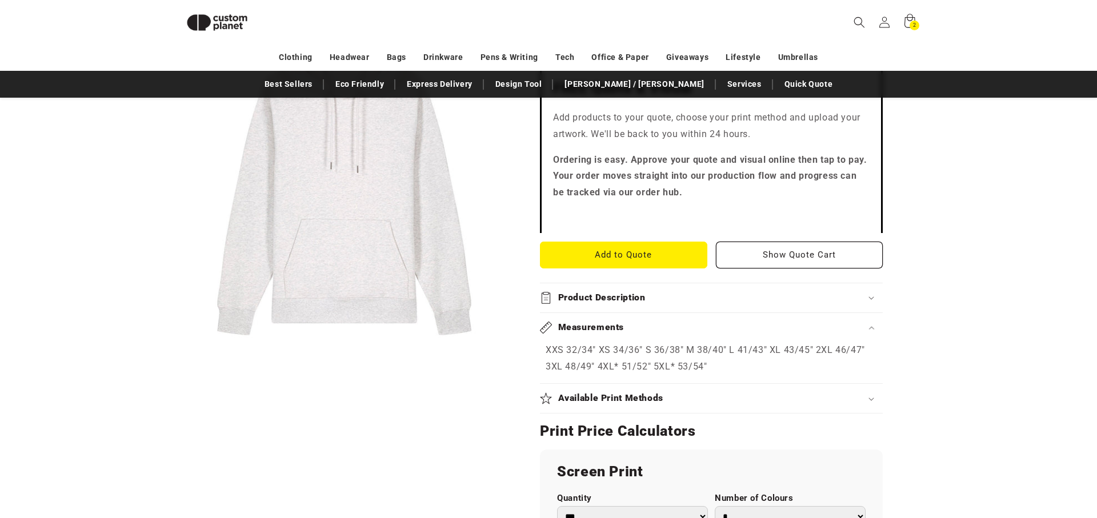
scroll to position [382, 0]
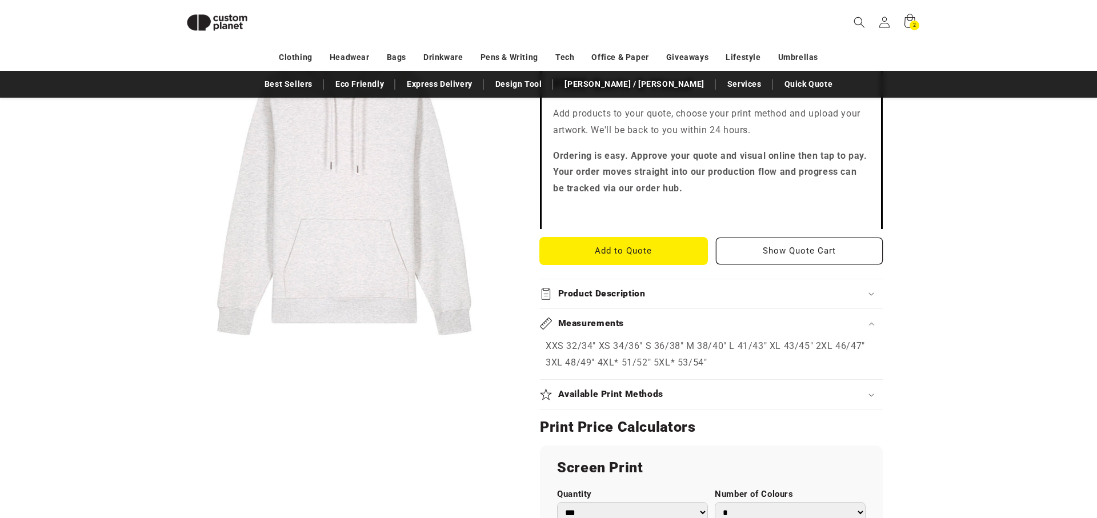
click at [644, 247] on button "Add to Quote" at bounding box center [623, 251] width 167 height 27
